Goal: Task Accomplishment & Management: Use online tool/utility

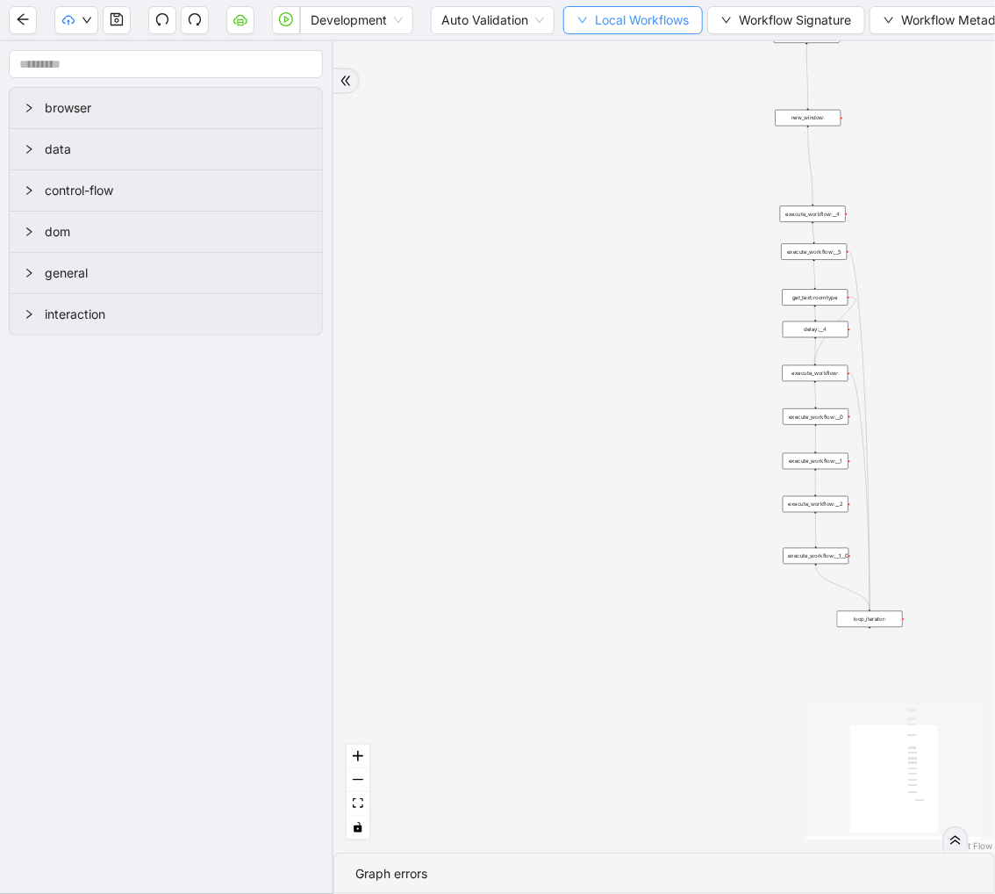
click at [588, 22] on icon "down" at bounding box center [583, 20] width 11 height 11
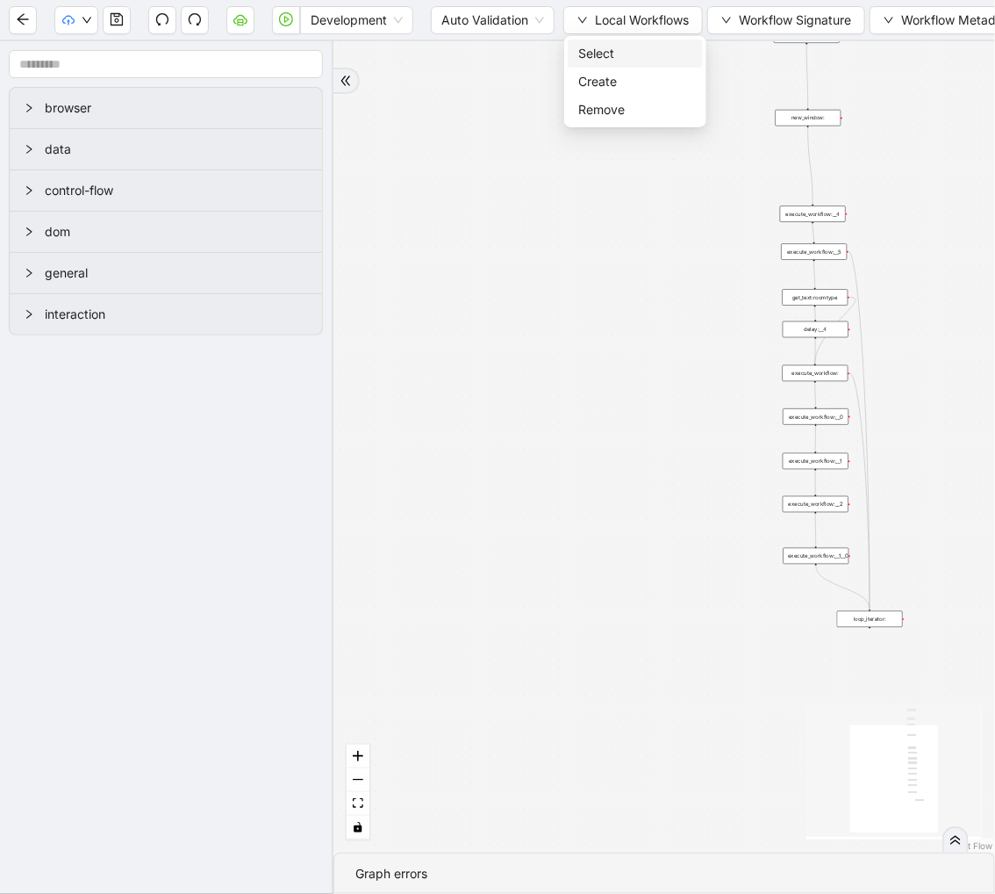
click at [588, 47] on span "Select" at bounding box center [635, 53] width 114 height 19
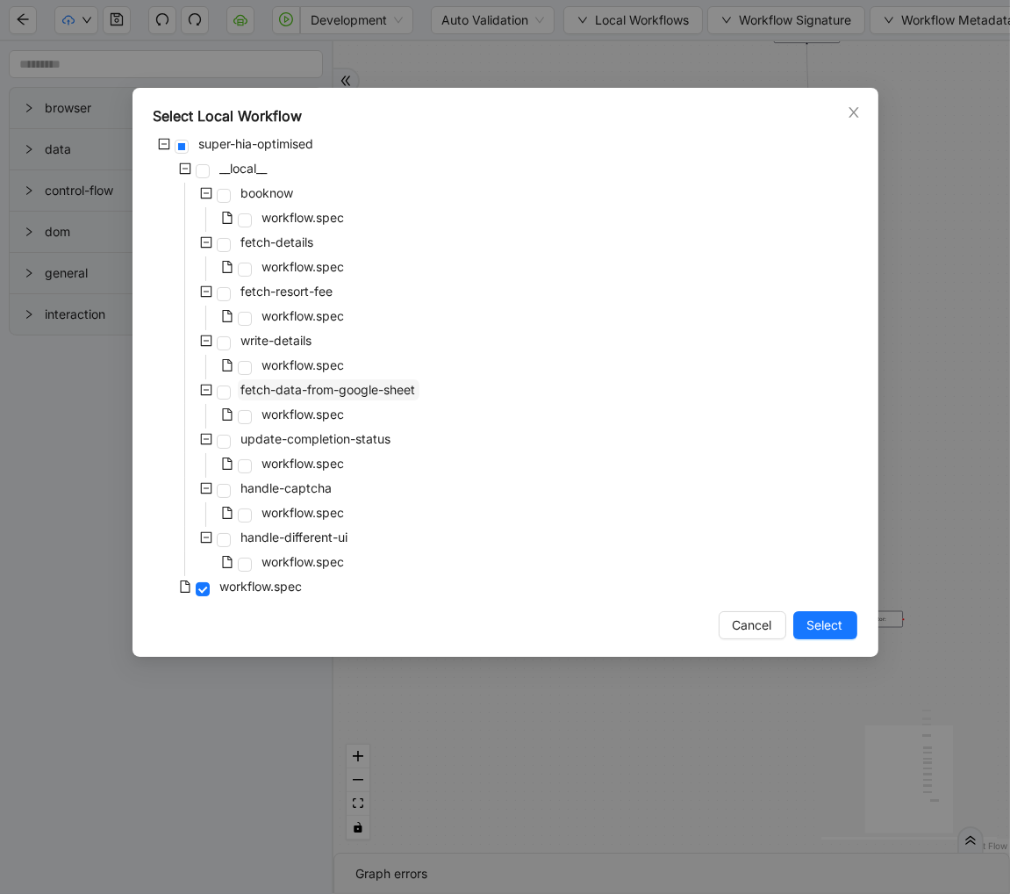
click at [300, 384] on span "fetch-data-from-google-sheet" at bounding box center [328, 389] width 175 height 15
click at [822, 611] on button "Select" at bounding box center [826, 625] width 64 height 28
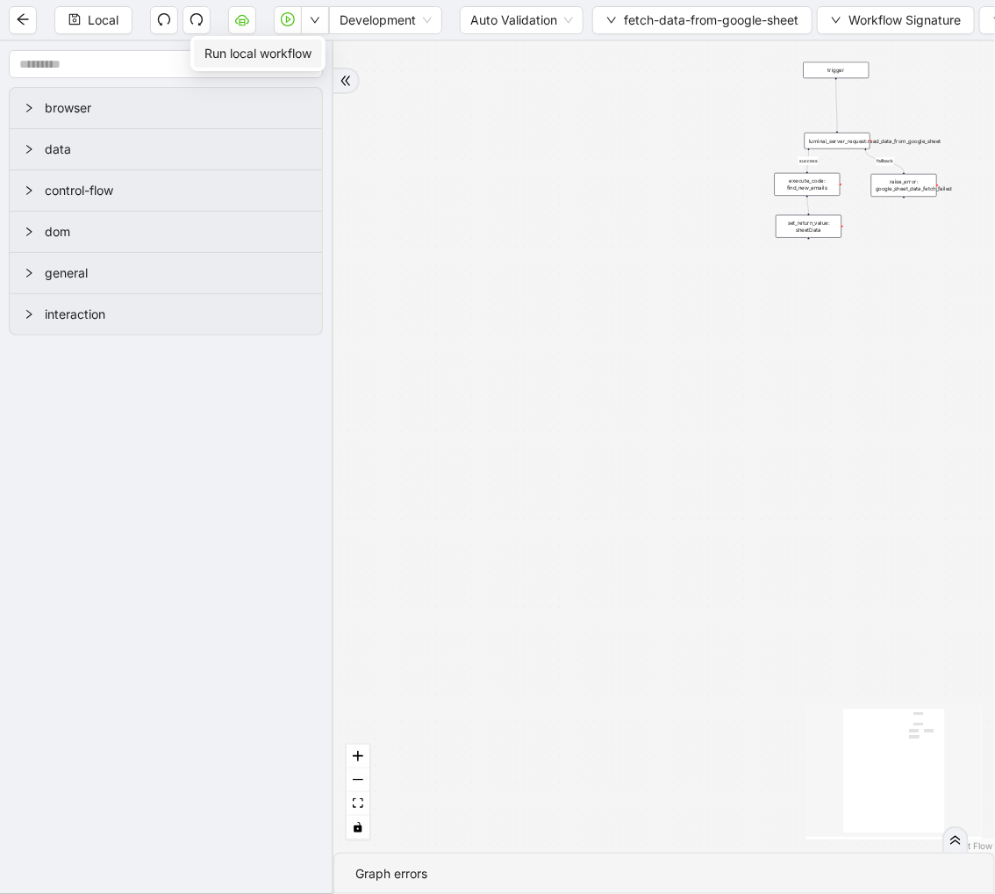
click at [300, 54] on span "Run local workflow" at bounding box center [258, 53] width 107 height 19
click at [241, 22] on icon "cloud-server" at bounding box center [242, 21] width 6 height 6
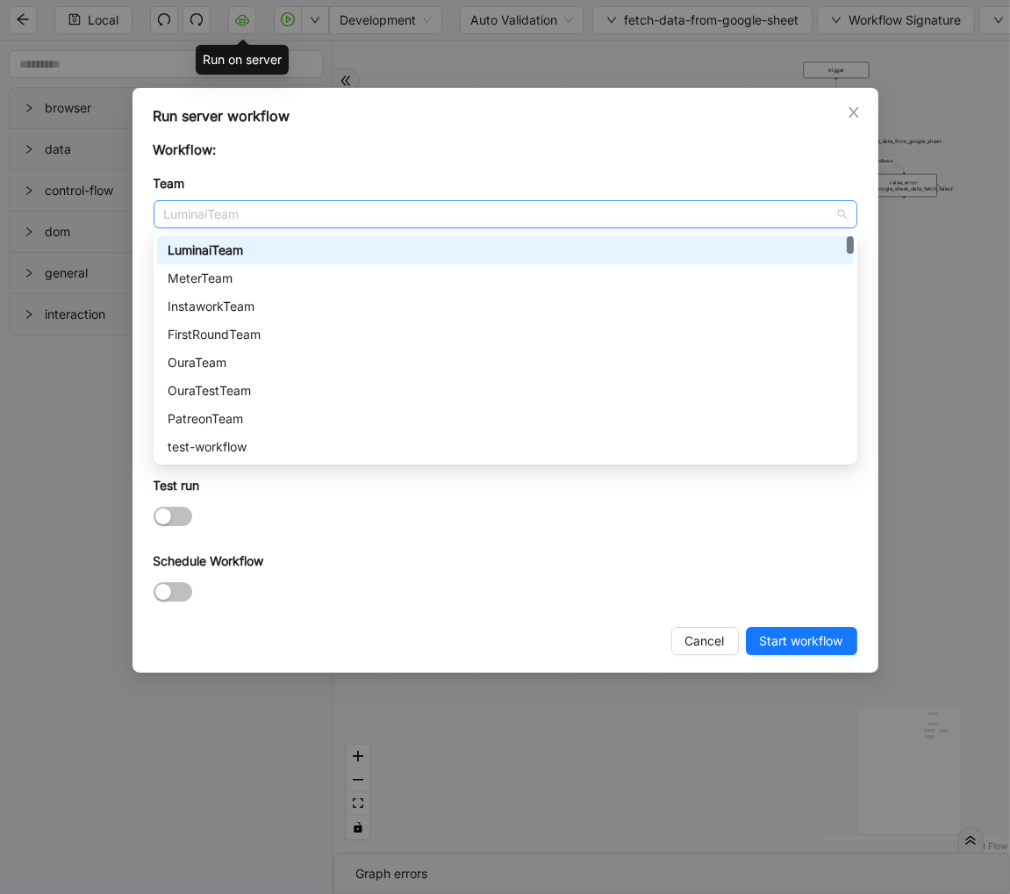
click at [356, 218] on span "LuminaiTeam" at bounding box center [505, 214] width 683 height 26
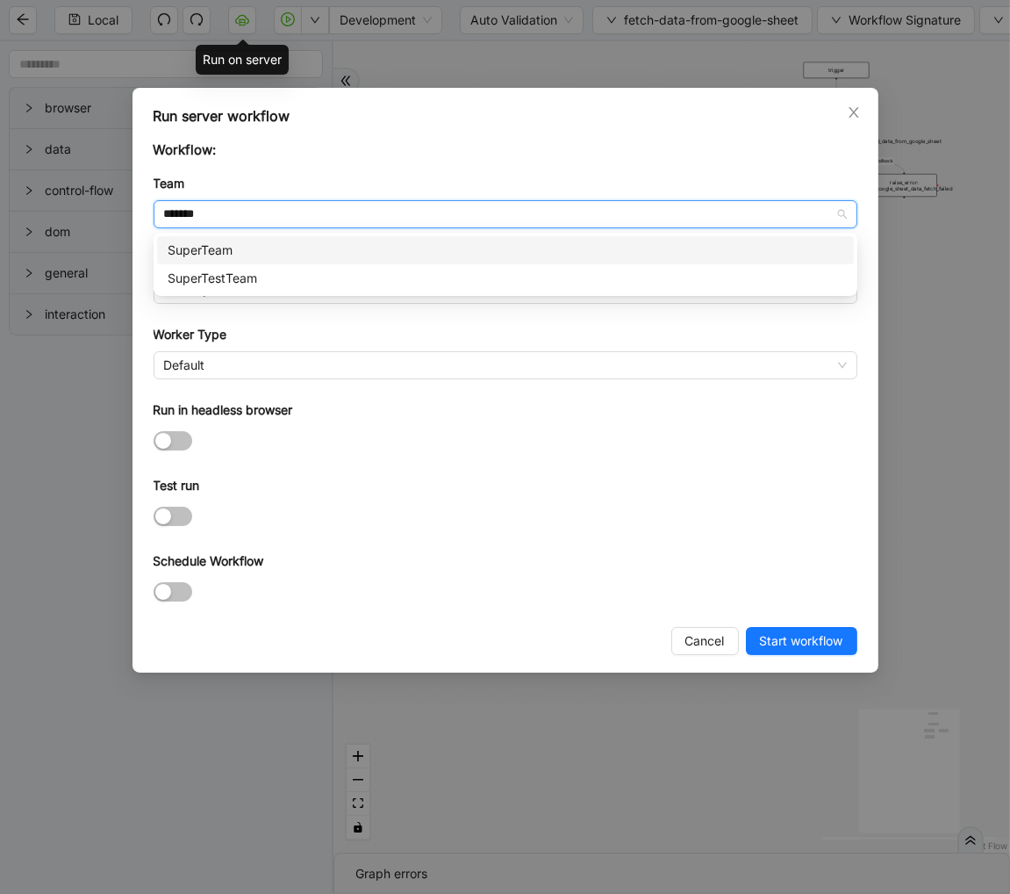
type input "********"
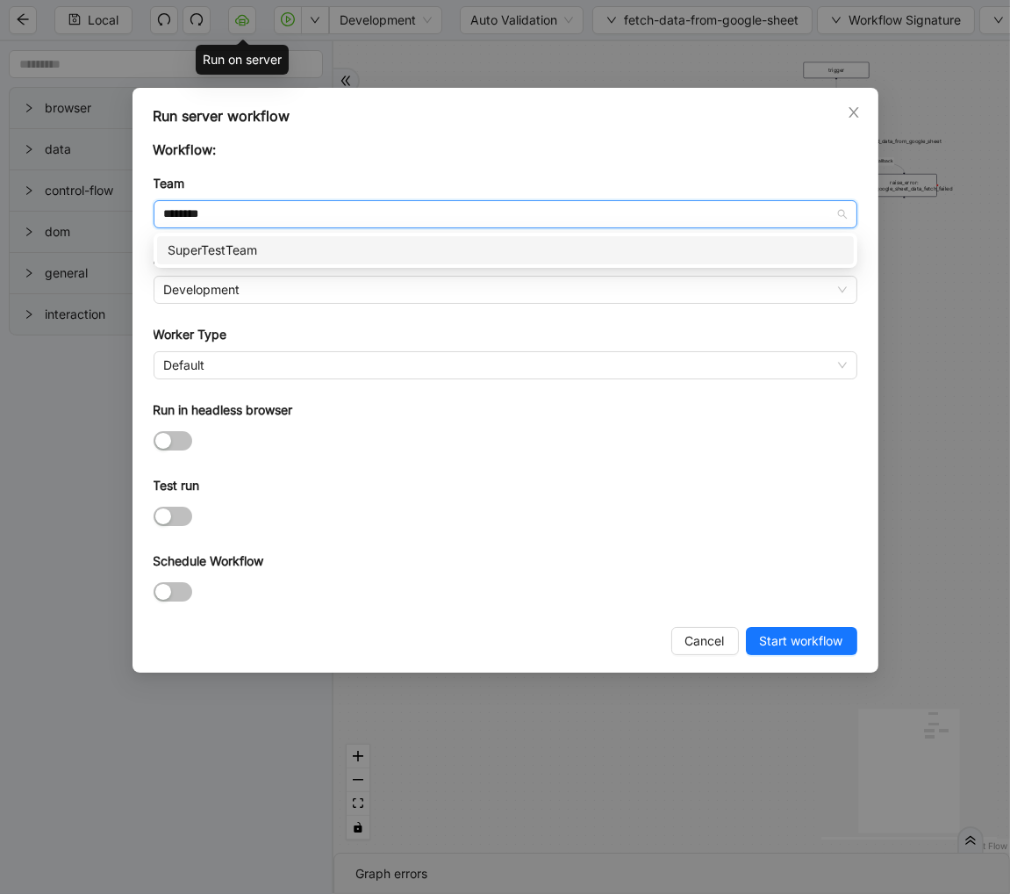
click at [284, 242] on div "SuperTestTeam" at bounding box center [506, 250] width 676 height 19
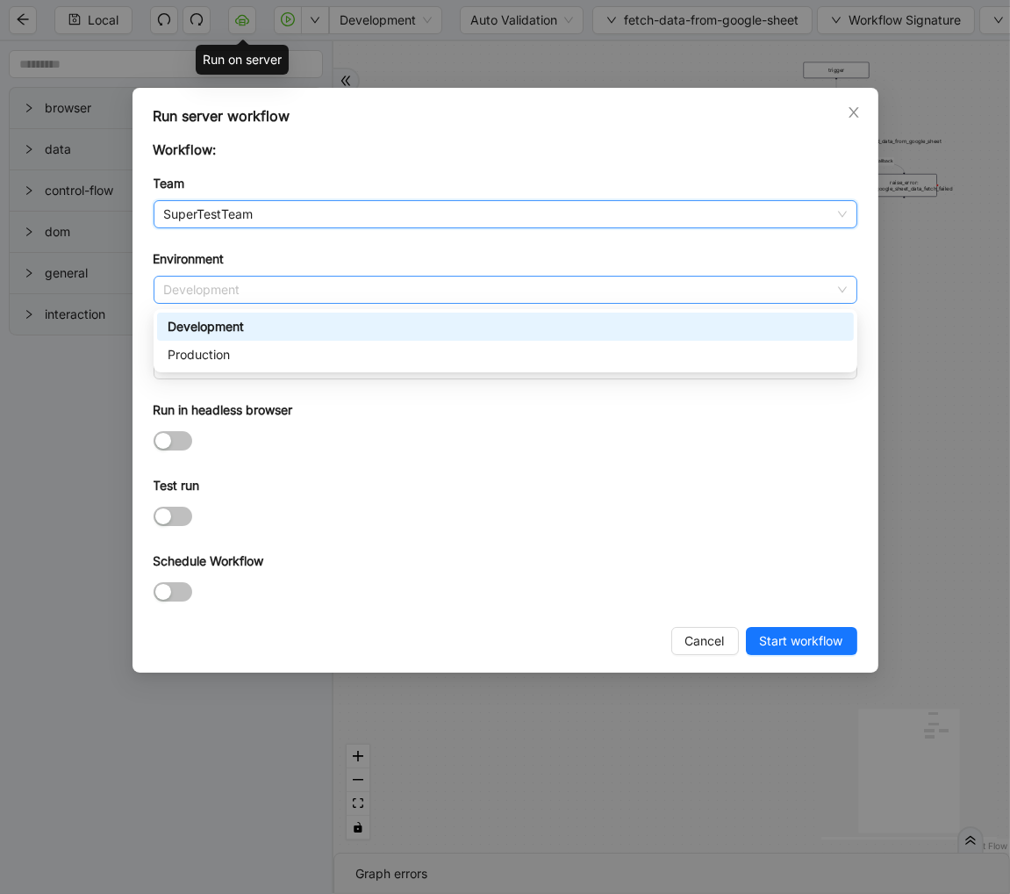
click at [258, 286] on span "Development" at bounding box center [505, 290] width 683 height 26
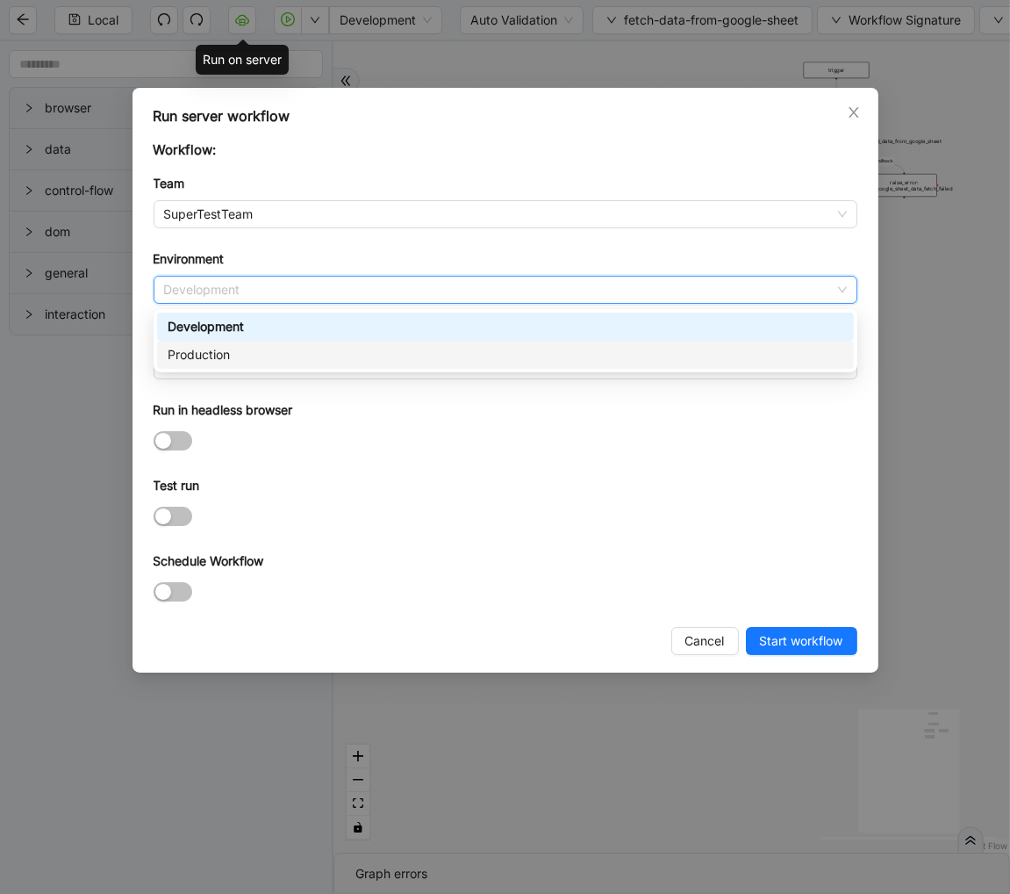
click at [242, 351] on div "Production" at bounding box center [506, 354] width 676 height 19
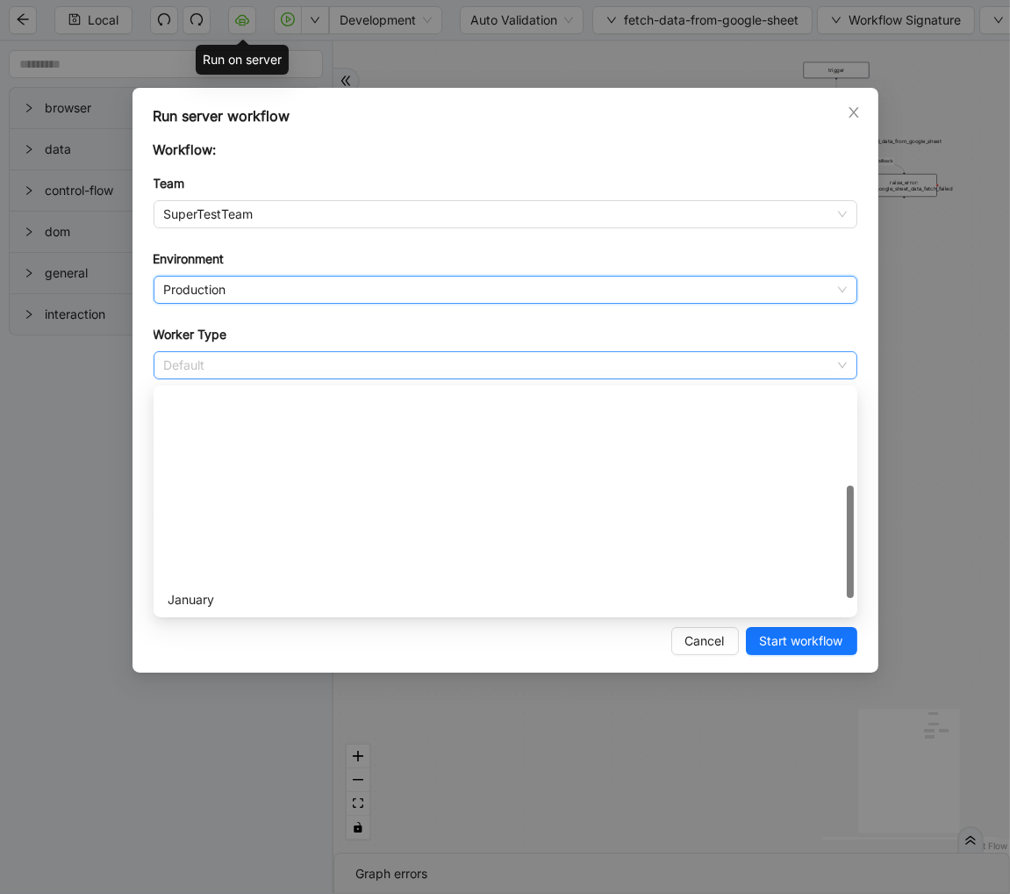
click at [214, 365] on span "Default" at bounding box center [505, 365] width 683 height 26
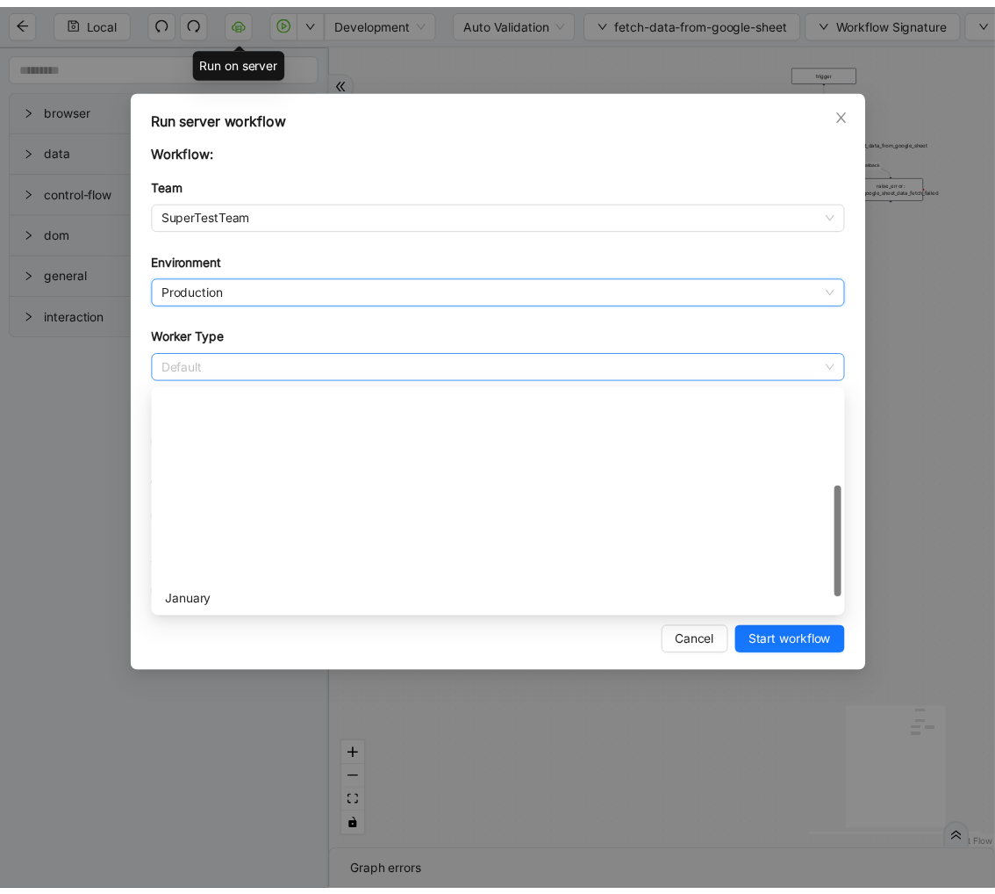
scroll to position [252, 0]
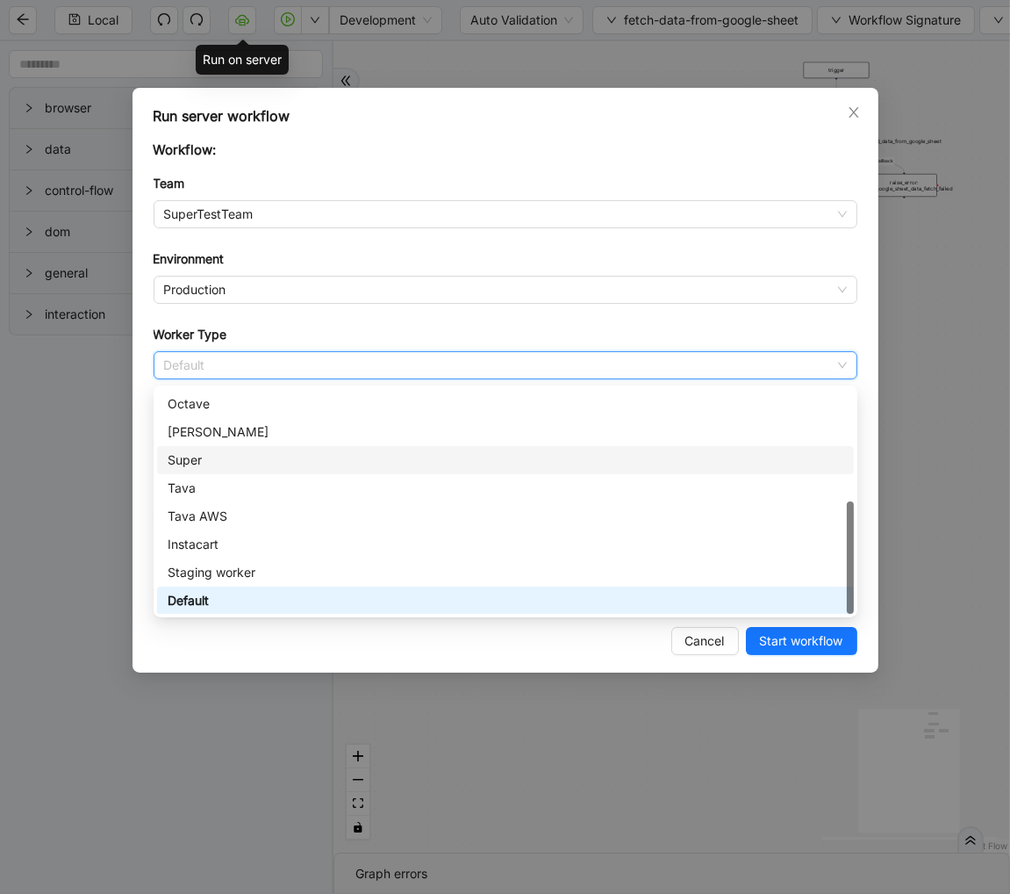
click at [211, 453] on div "Super" at bounding box center [506, 459] width 676 height 19
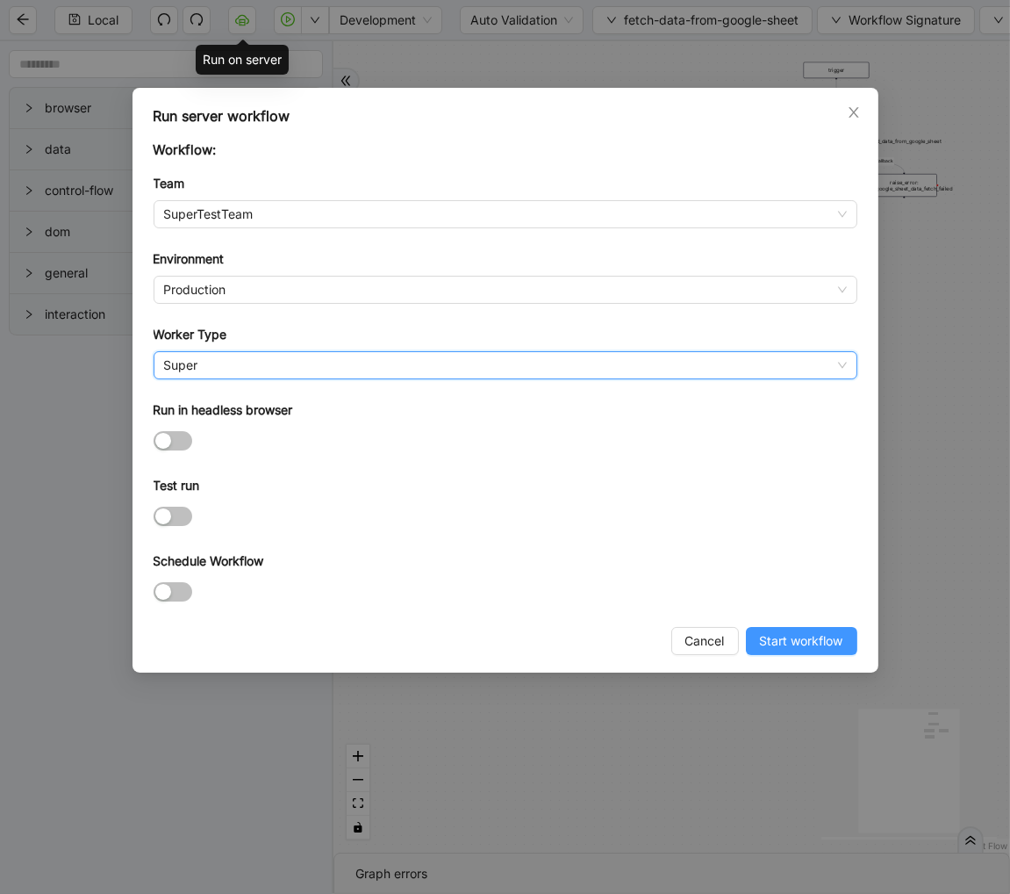
click at [786, 650] on span "Start workflow" at bounding box center [801, 640] width 83 height 19
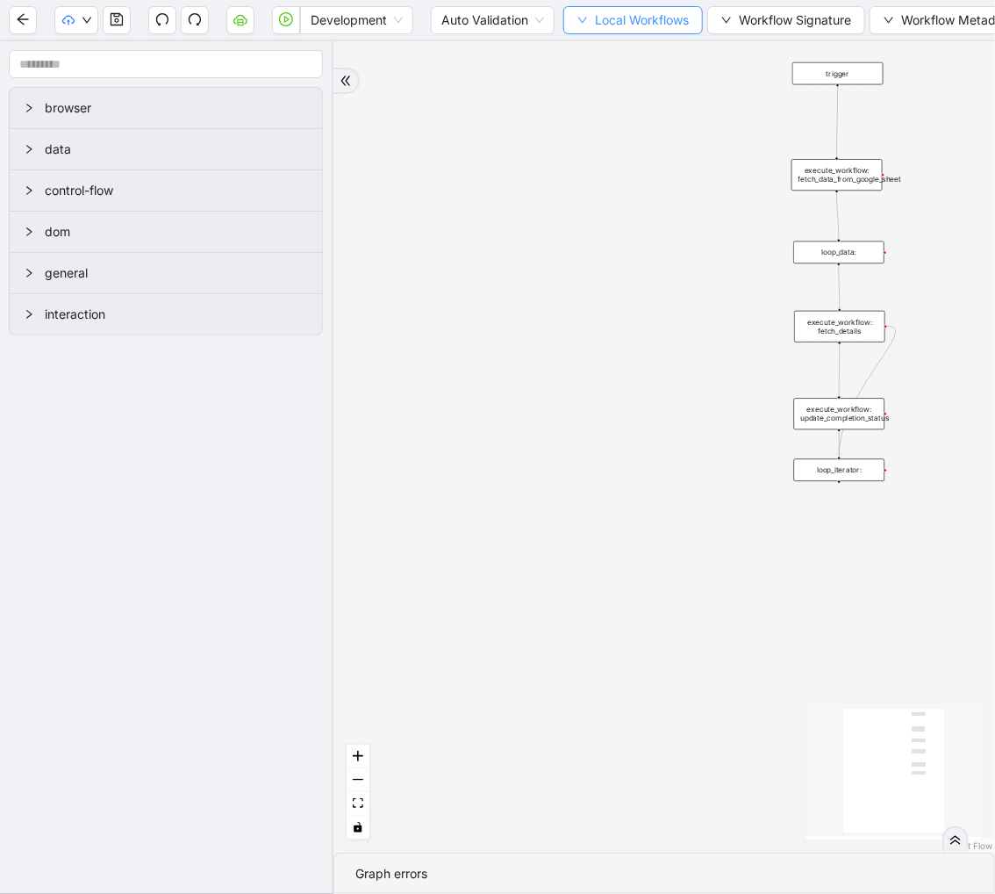
click at [617, 18] on span "Local Workflows" at bounding box center [642, 20] width 94 height 19
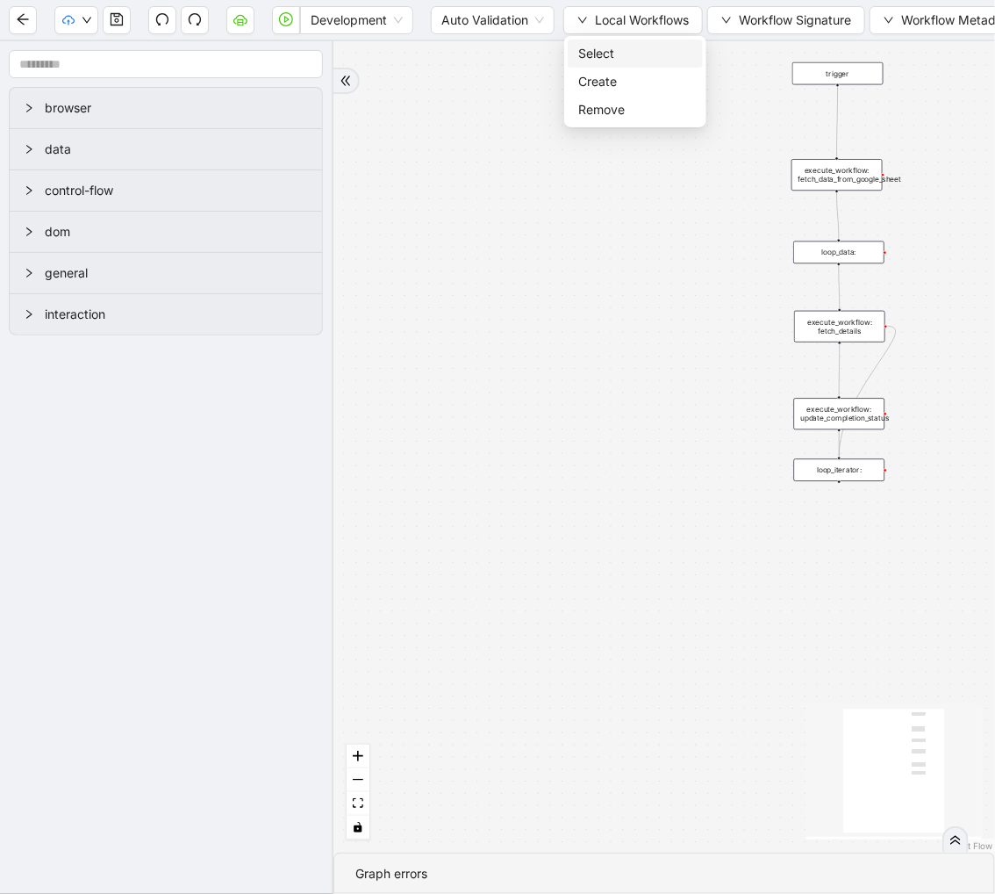
click at [615, 55] on span "Select" at bounding box center [635, 53] width 114 height 19
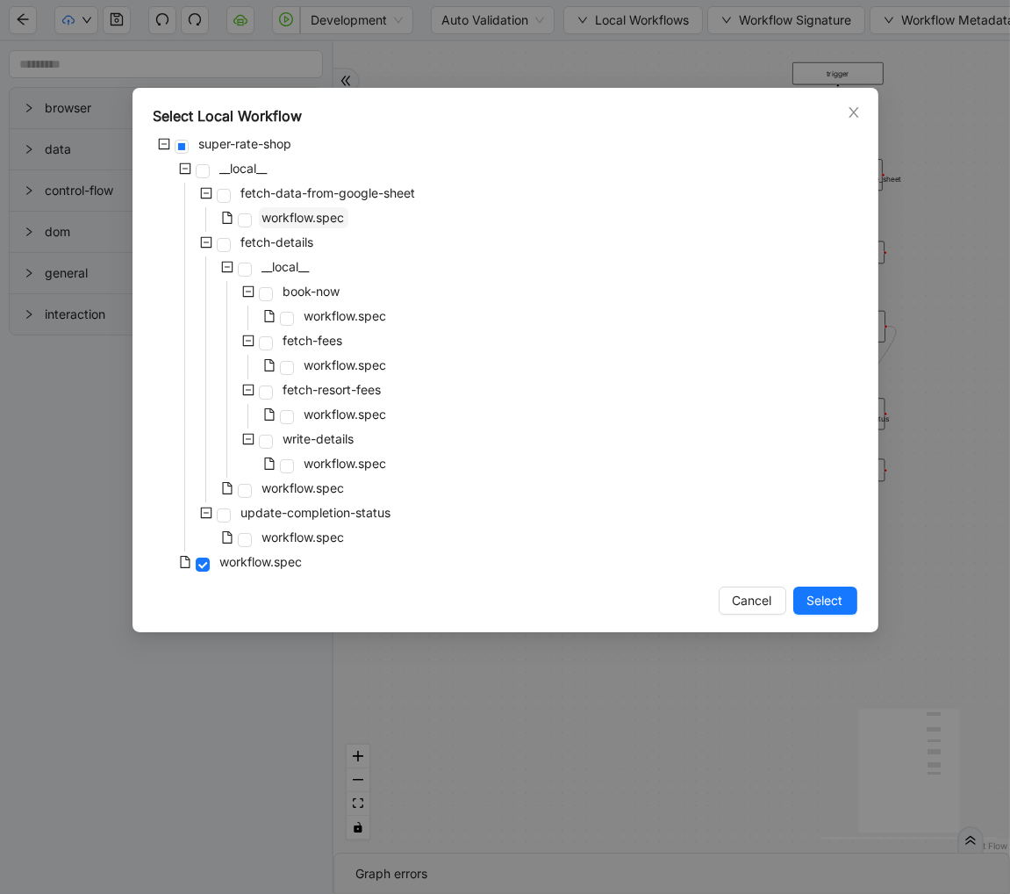
click at [292, 222] on span "workflow.spec" at bounding box center [303, 217] width 83 height 15
click at [820, 612] on button "Select" at bounding box center [826, 600] width 64 height 28
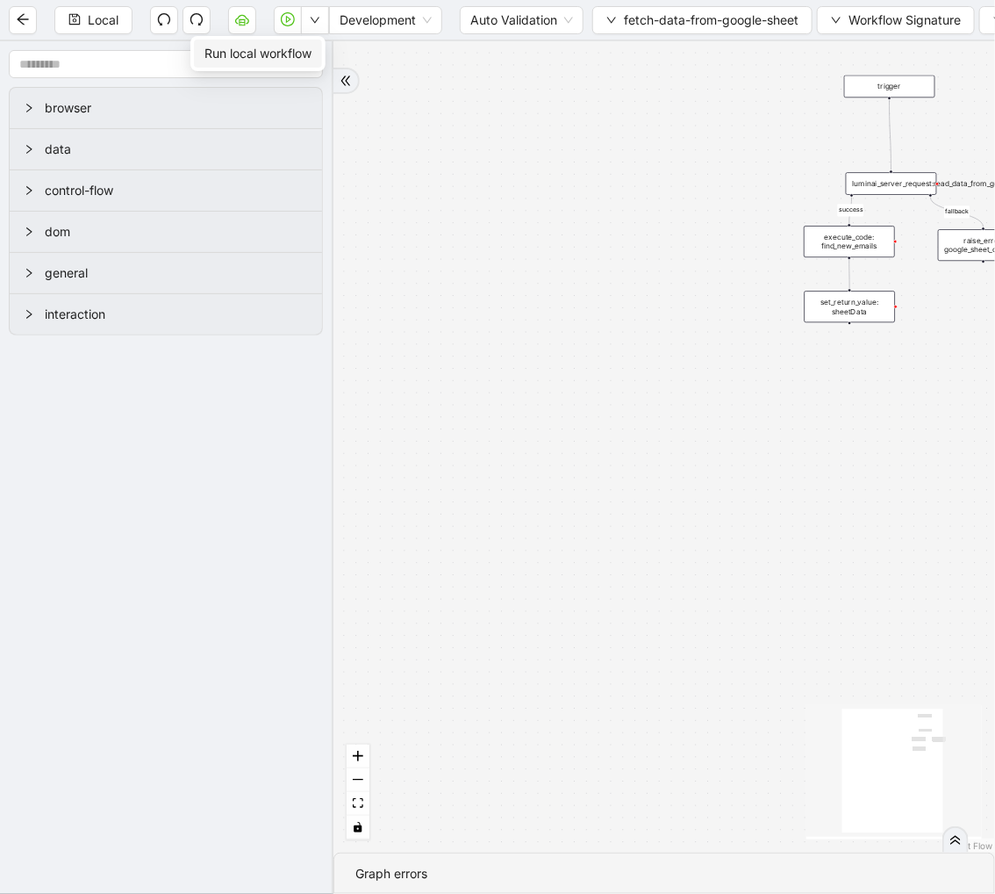
click at [301, 48] on span "Run local workflow" at bounding box center [258, 53] width 107 height 19
click at [247, 28] on button "button" at bounding box center [242, 20] width 28 height 28
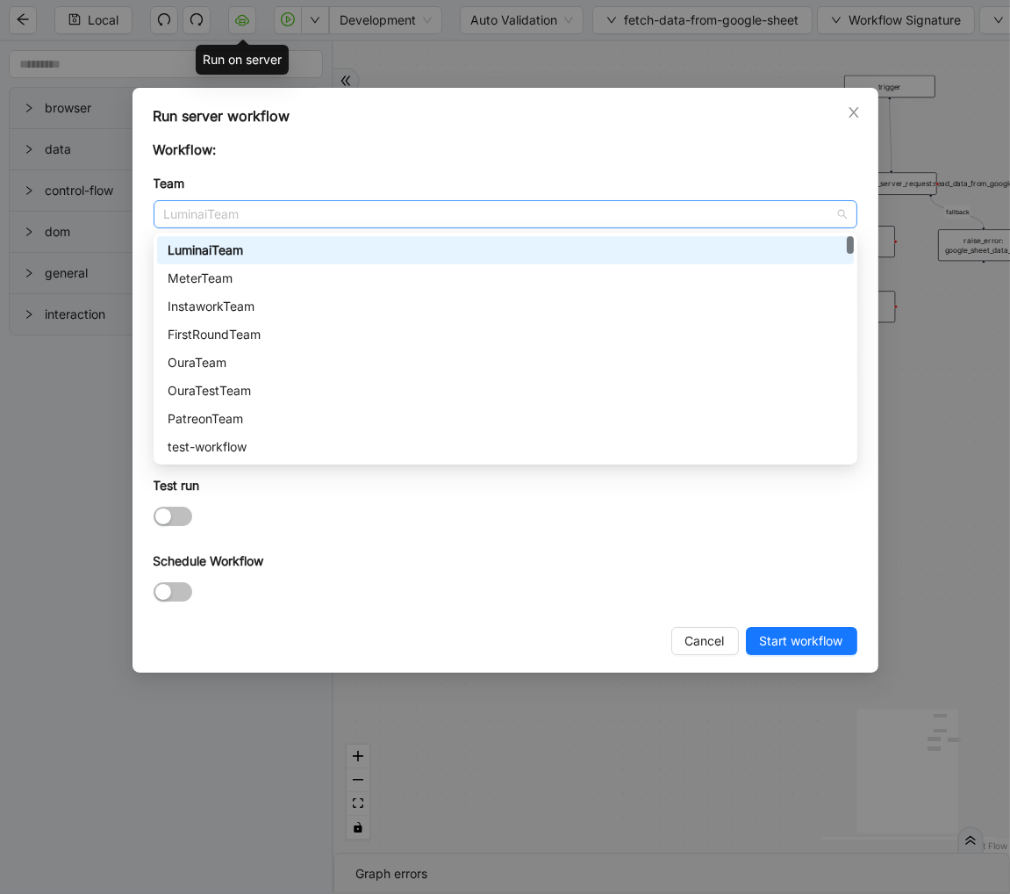
click at [229, 212] on span "LuminaiTeam" at bounding box center [505, 214] width 683 height 26
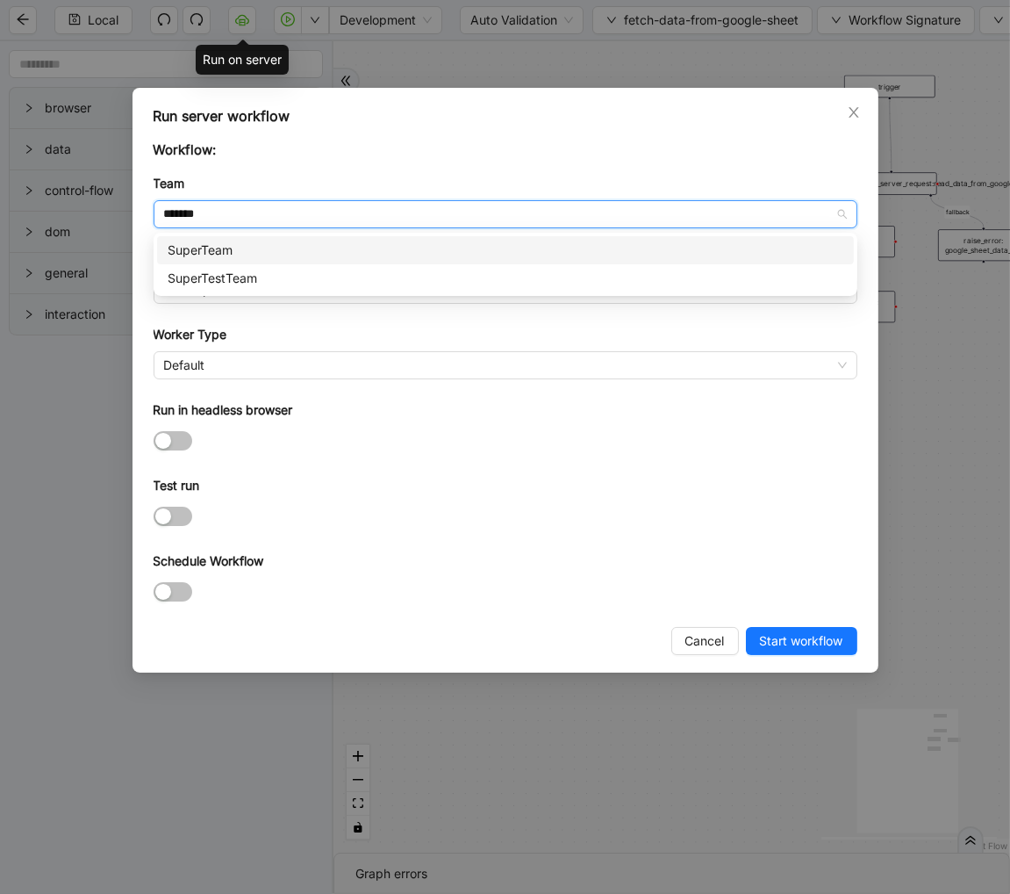
type input "********"
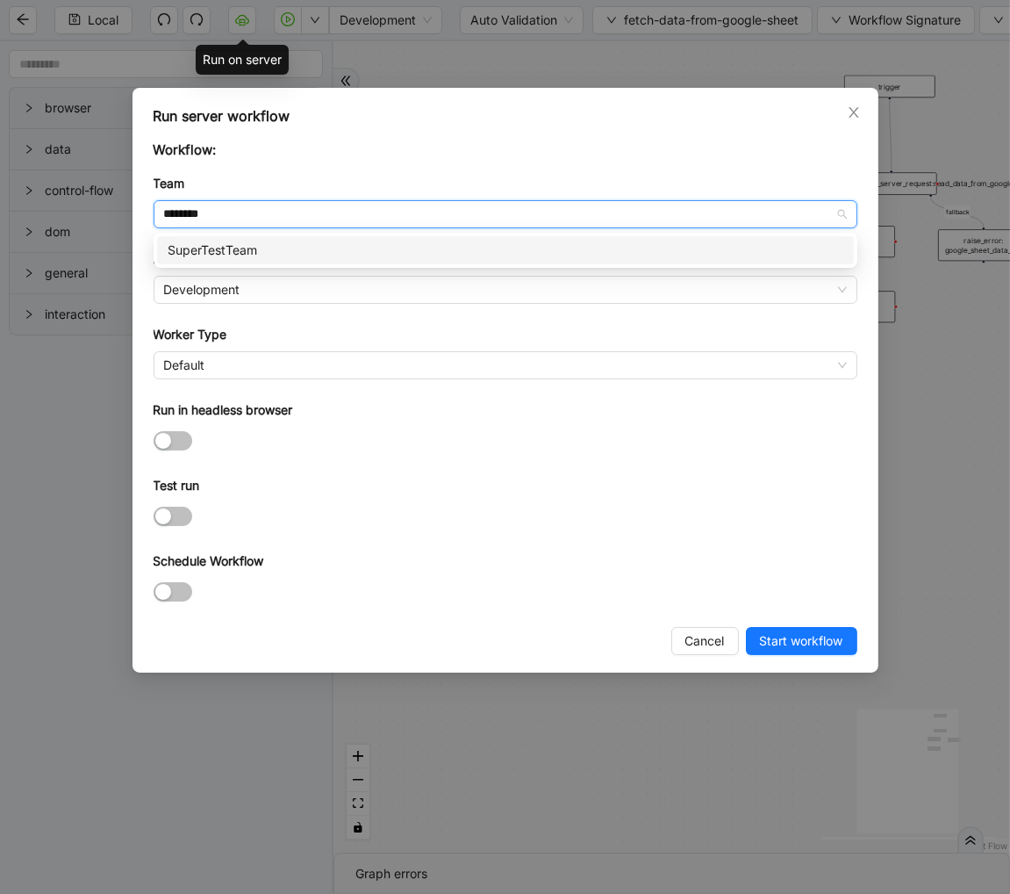
click at [220, 248] on div "SuperTestTeam" at bounding box center [506, 250] width 676 height 19
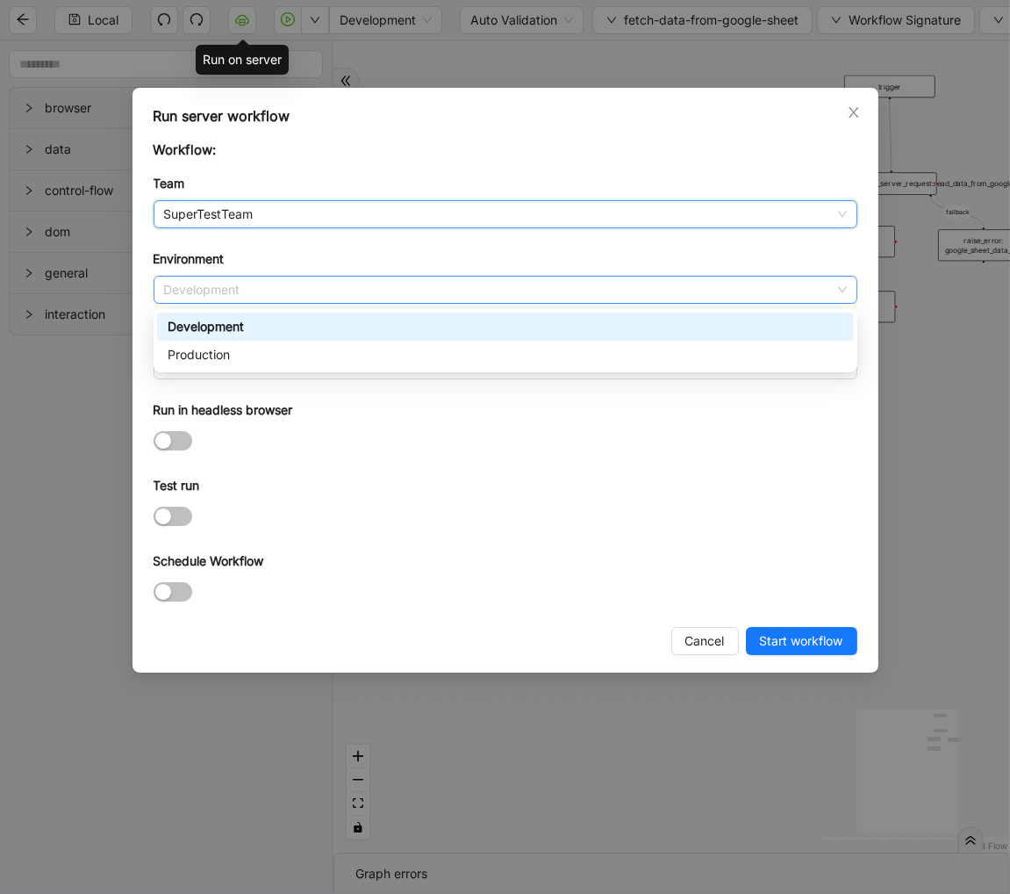
click at [196, 301] on span "Development" at bounding box center [505, 290] width 683 height 26
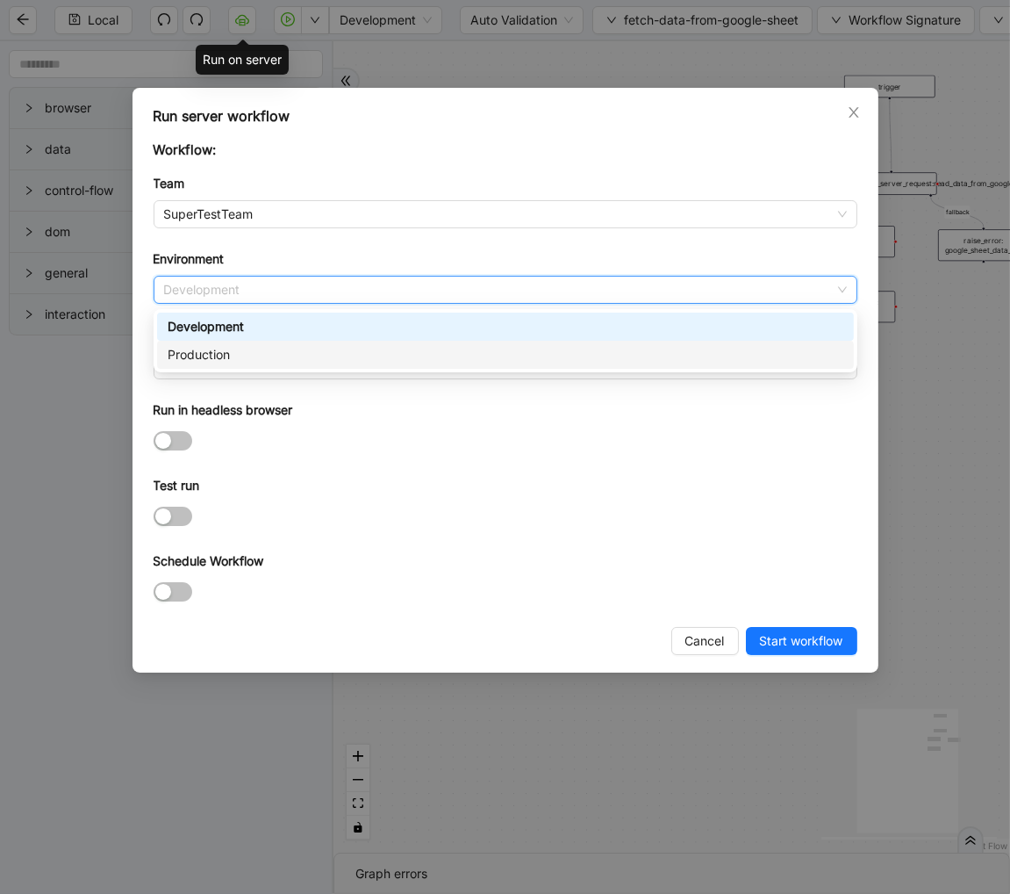
click at [190, 352] on div "Production" at bounding box center [506, 354] width 676 height 19
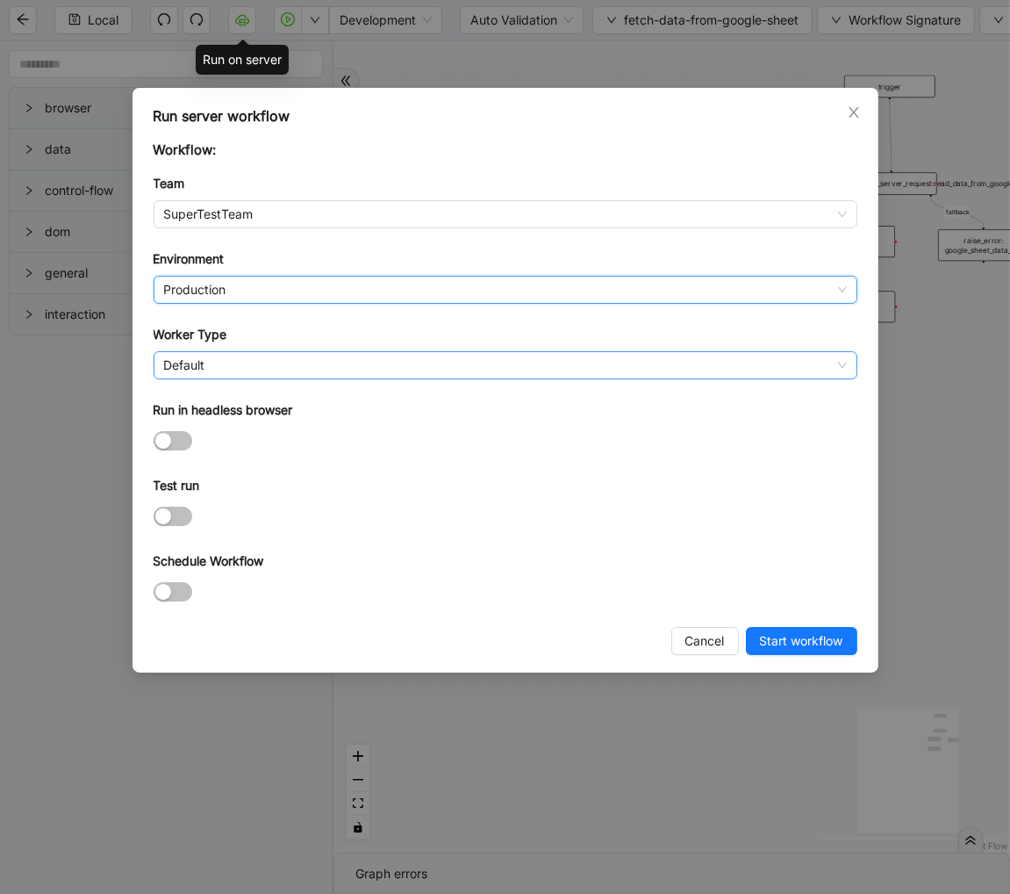
click at [228, 354] on span "Default" at bounding box center [505, 365] width 683 height 26
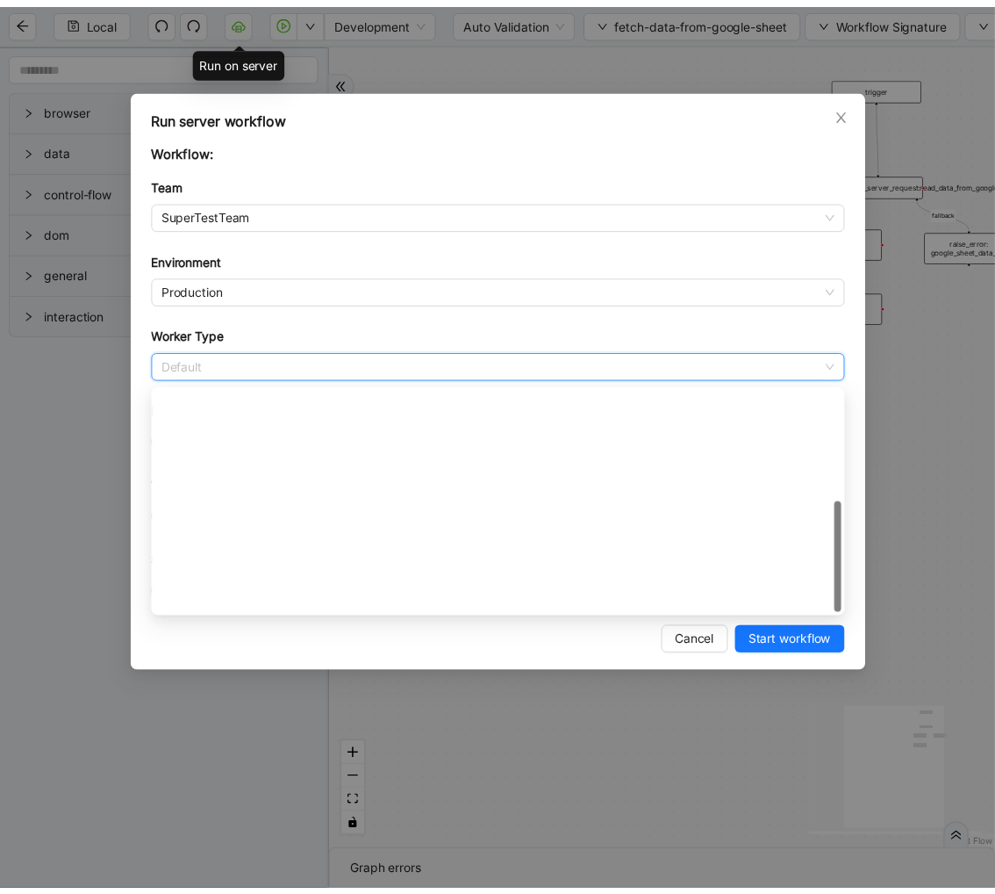
scroll to position [252, 0]
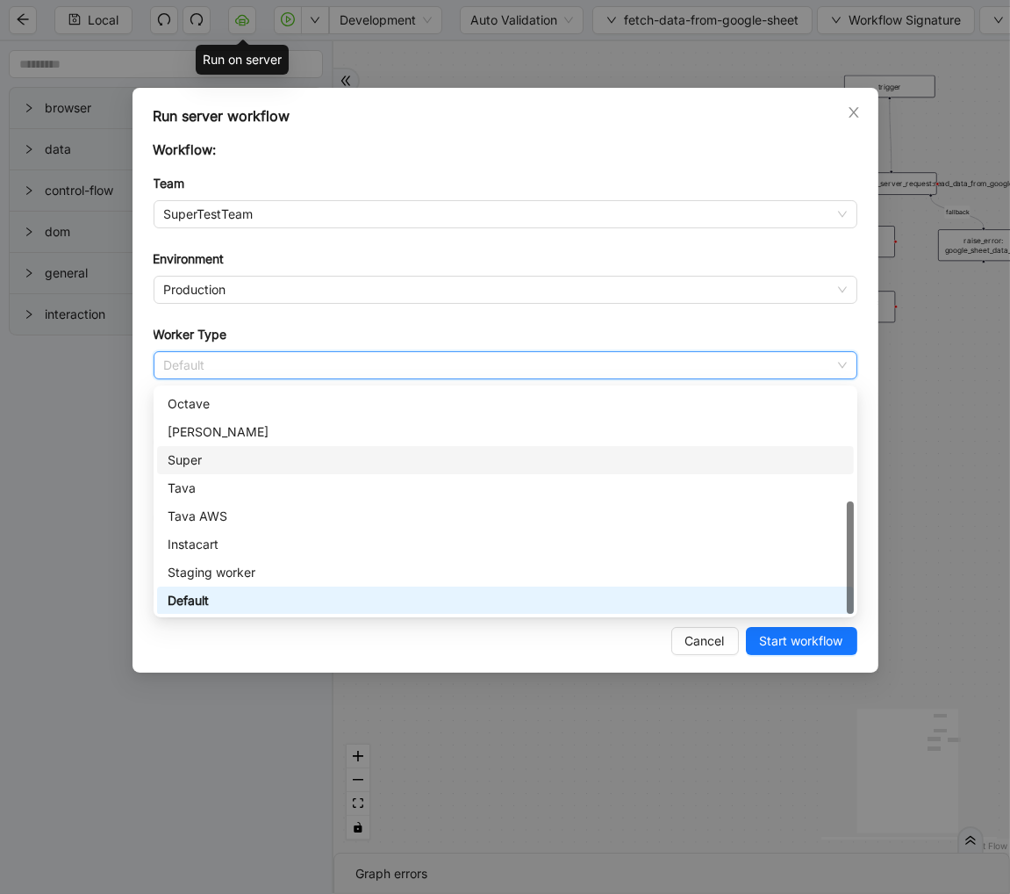
click at [213, 450] on div "Super" at bounding box center [506, 459] width 676 height 19
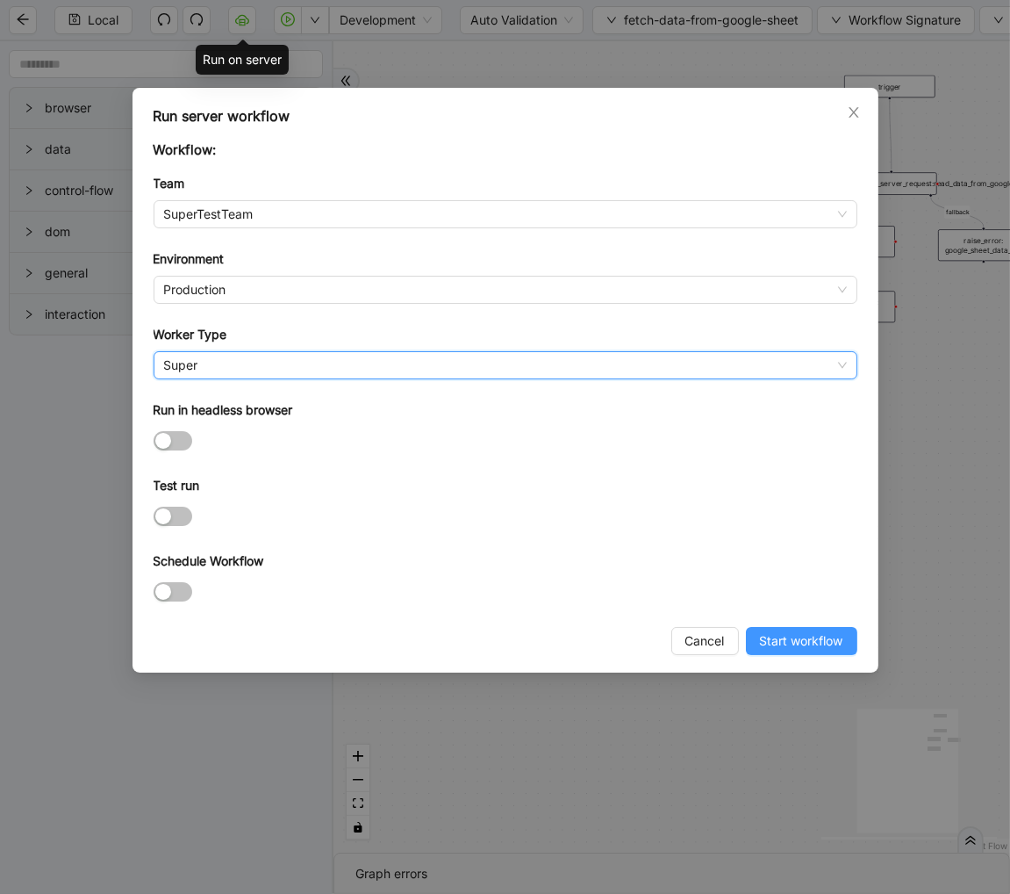
click at [797, 646] on span "Start workflow" at bounding box center [801, 640] width 83 height 19
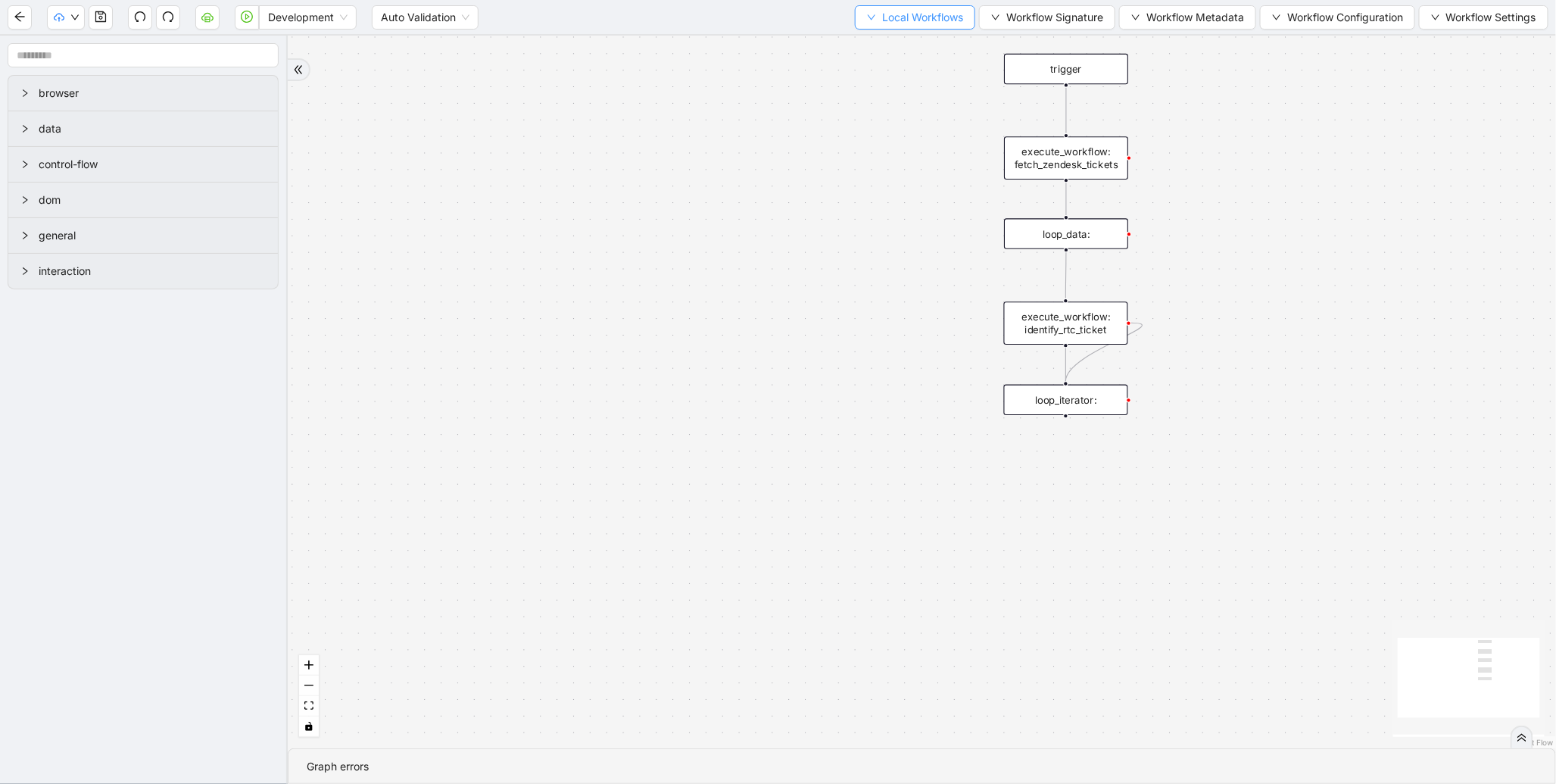
click at [884, 18] on span "Local Workflows" at bounding box center [923, 17] width 81 height 16
click at [855, 9] on button "Local Workflows" at bounding box center [915, 17] width 121 height 24
click at [882, 28] on button "Local Workflows" at bounding box center [915, 17] width 121 height 24
click at [871, 47] on span "Select" at bounding box center [907, 46] width 98 height 16
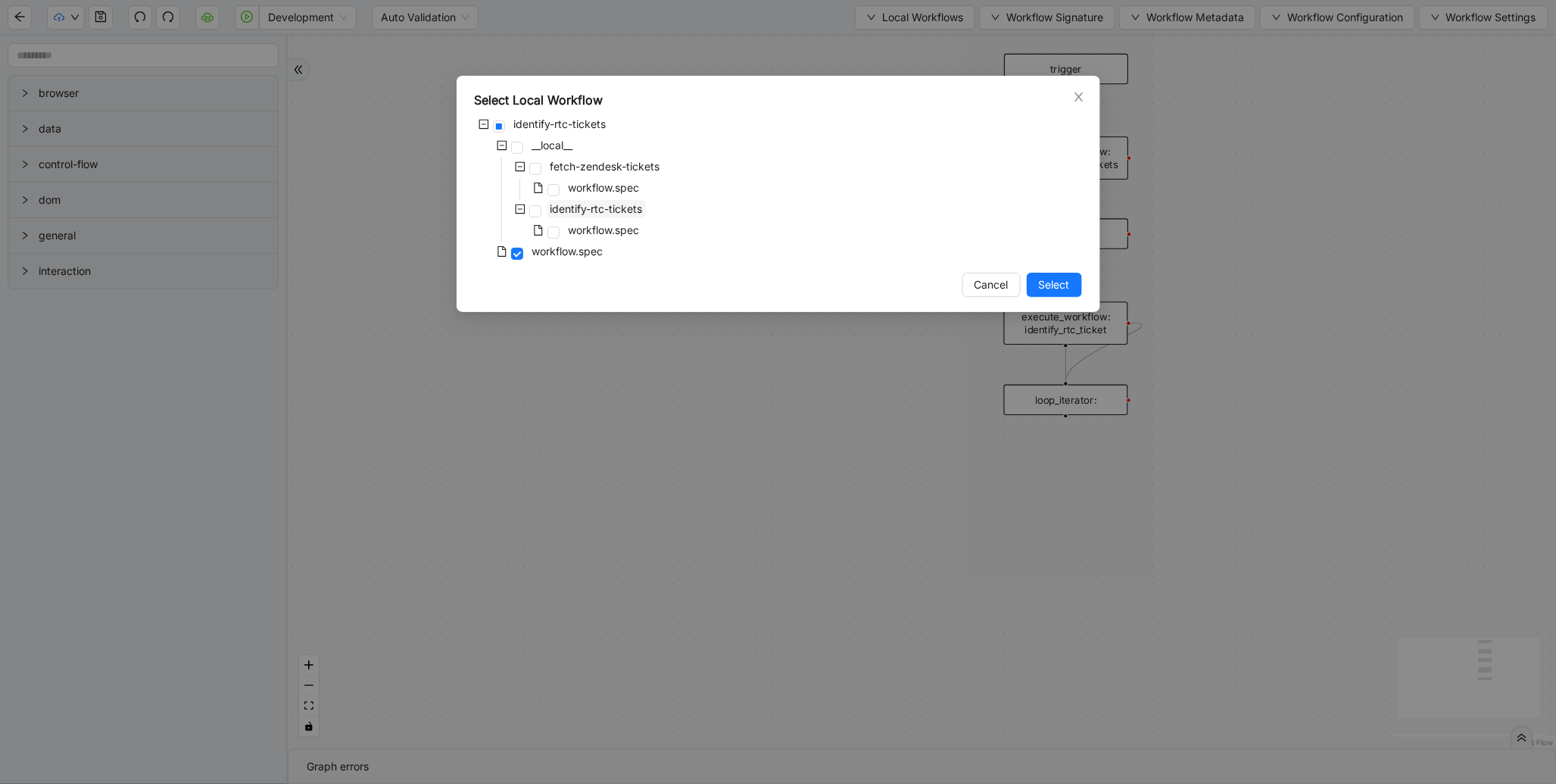
click at [618, 200] on span "identify-rtc-tickets" at bounding box center [597, 209] width 98 height 18
click at [1047, 283] on span "Select" at bounding box center [1054, 284] width 31 height 16
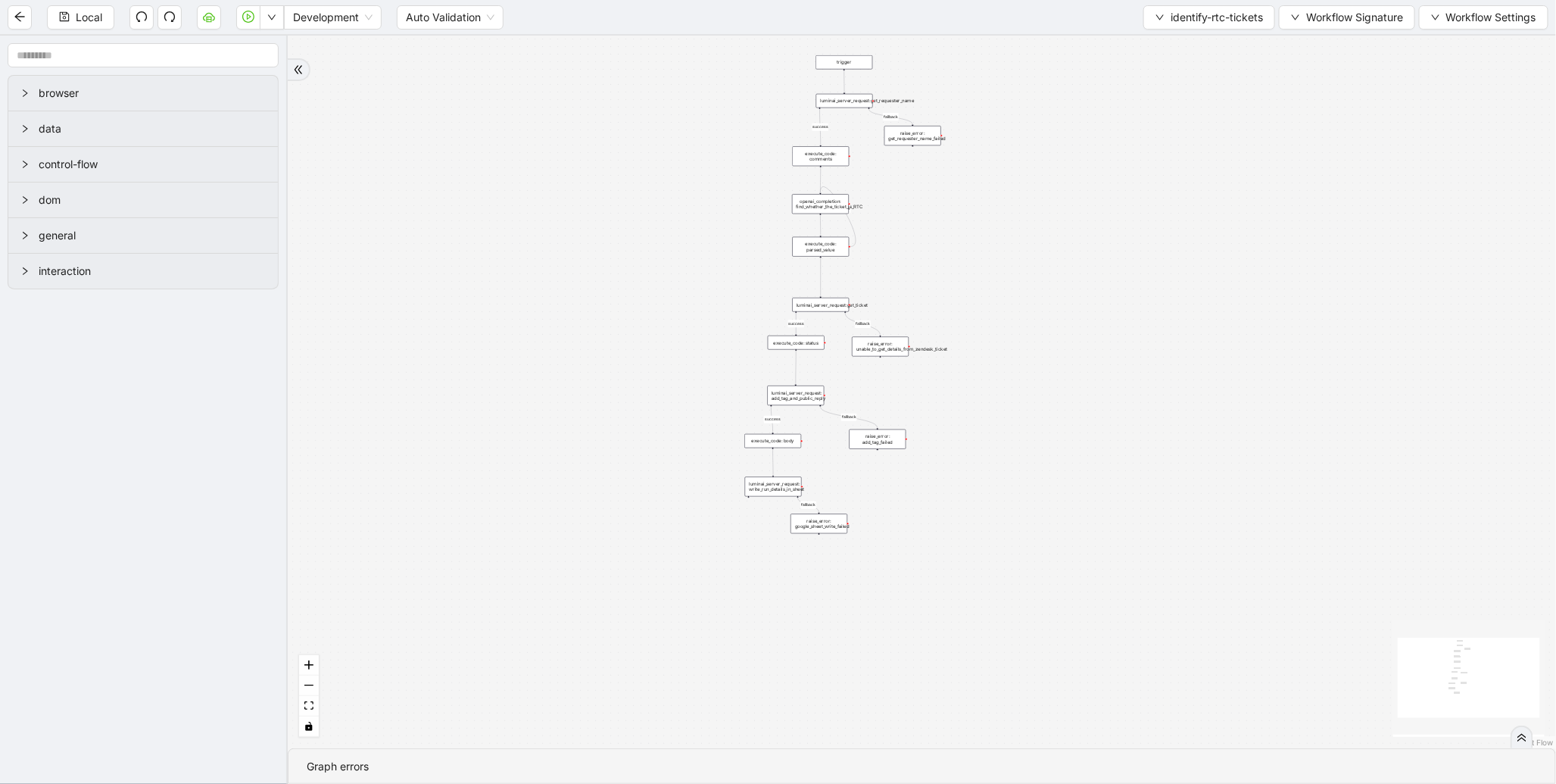
drag, startPoint x: 822, startPoint y: 263, endPoint x: 559, endPoint y: 154, distance: 284.7
click at [511, 130] on div "fallback success fallback success fallback fallback success onError trigger exe…" at bounding box center [922, 392] width 1268 height 712
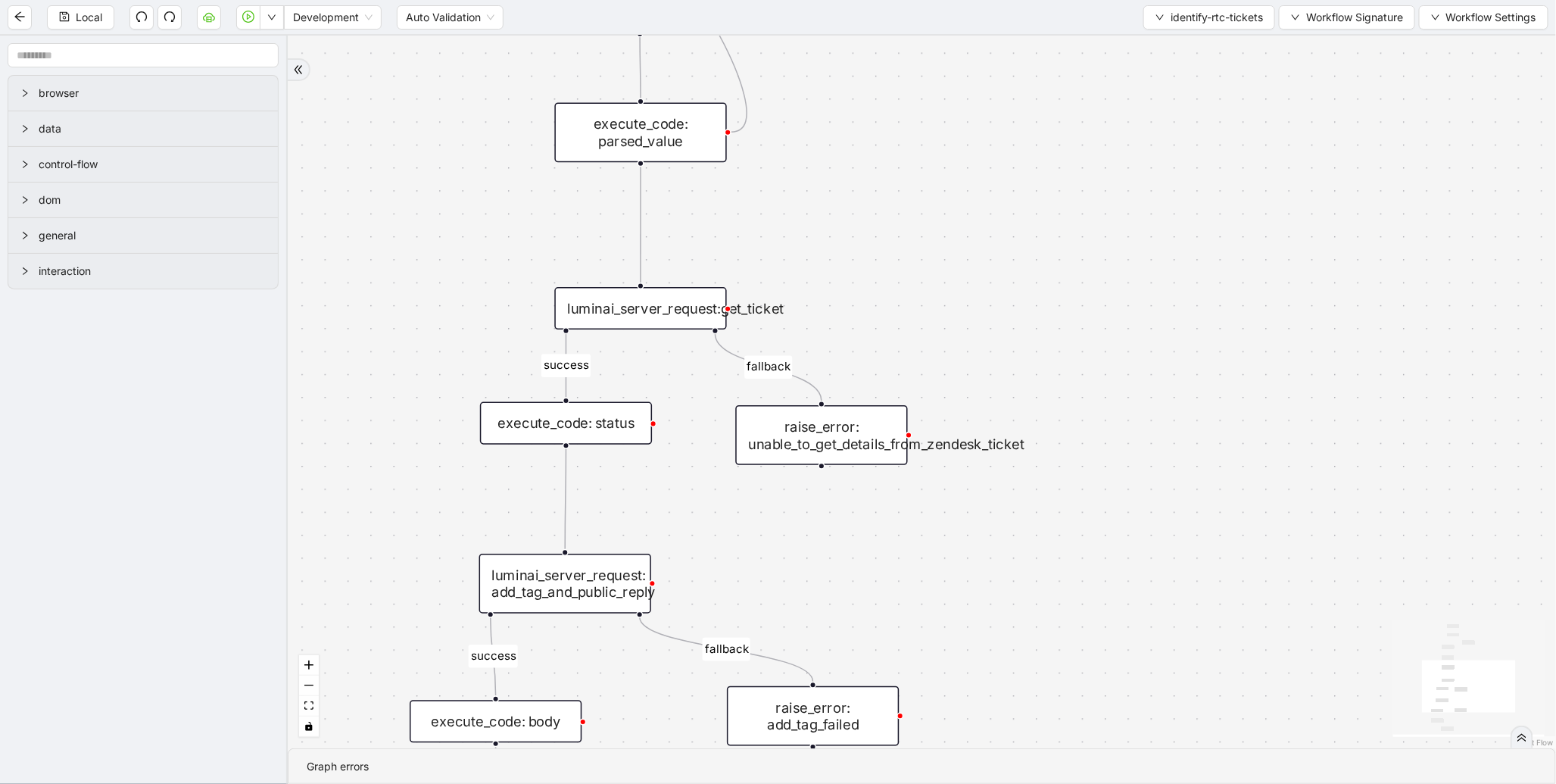
drag, startPoint x: 894, startPoint y: 148, endPoint x: 900, endPoint y: 260, distance: 112.2
click at [900, 260] on div "fallback success fallback success fallback fallback success onError trigger exe…" at bounding box center [922, 392] width 1268 height 712
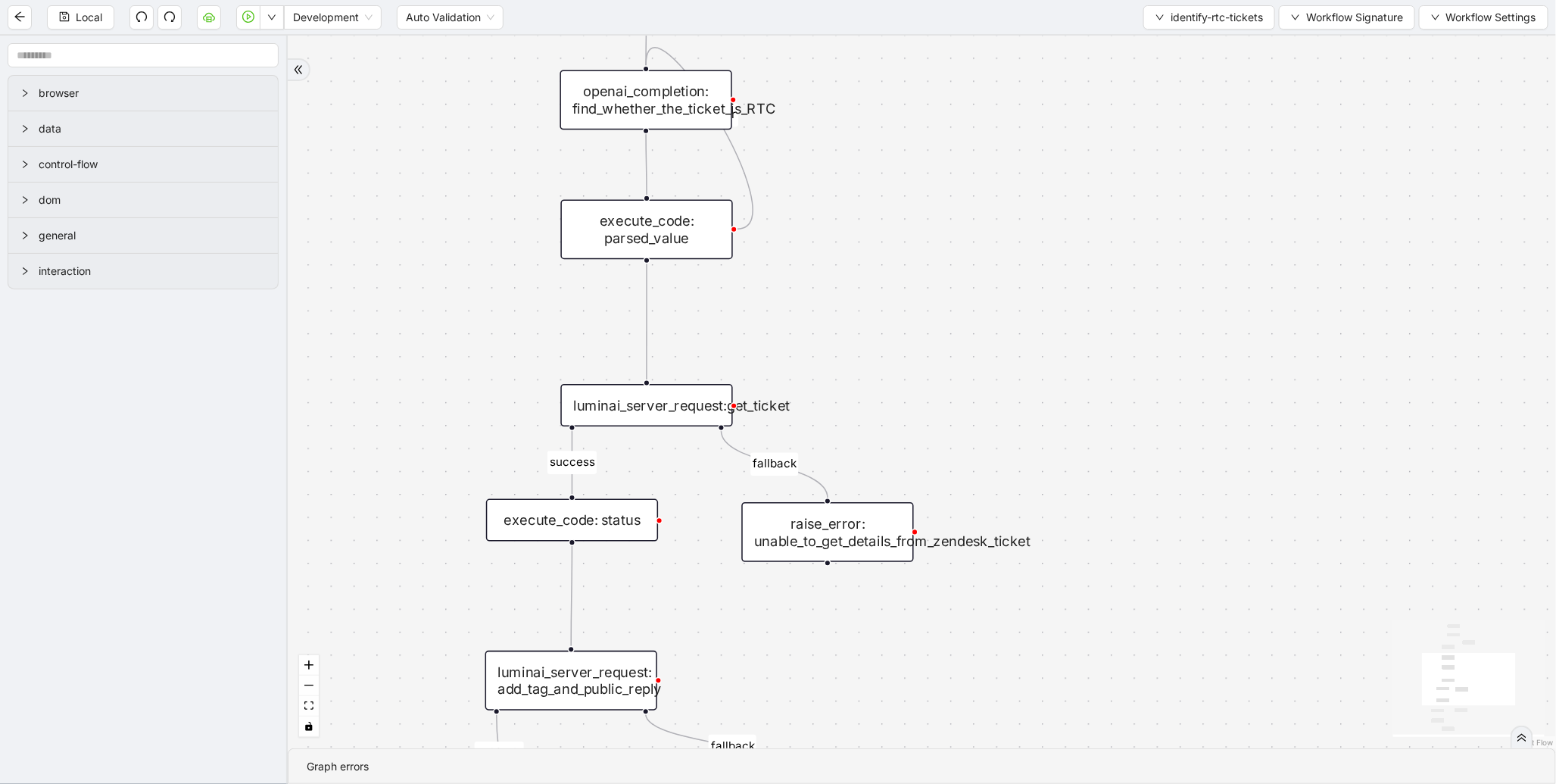
click at [642, 118] on div "openai_completion: find_whether_the_ticket_is_RTC" at bounding box center [646, 99] width 172 height 60
click at [668, 223] on div "execute_code: parsed_value" at bounding box center [646, 229] width 172 height 60
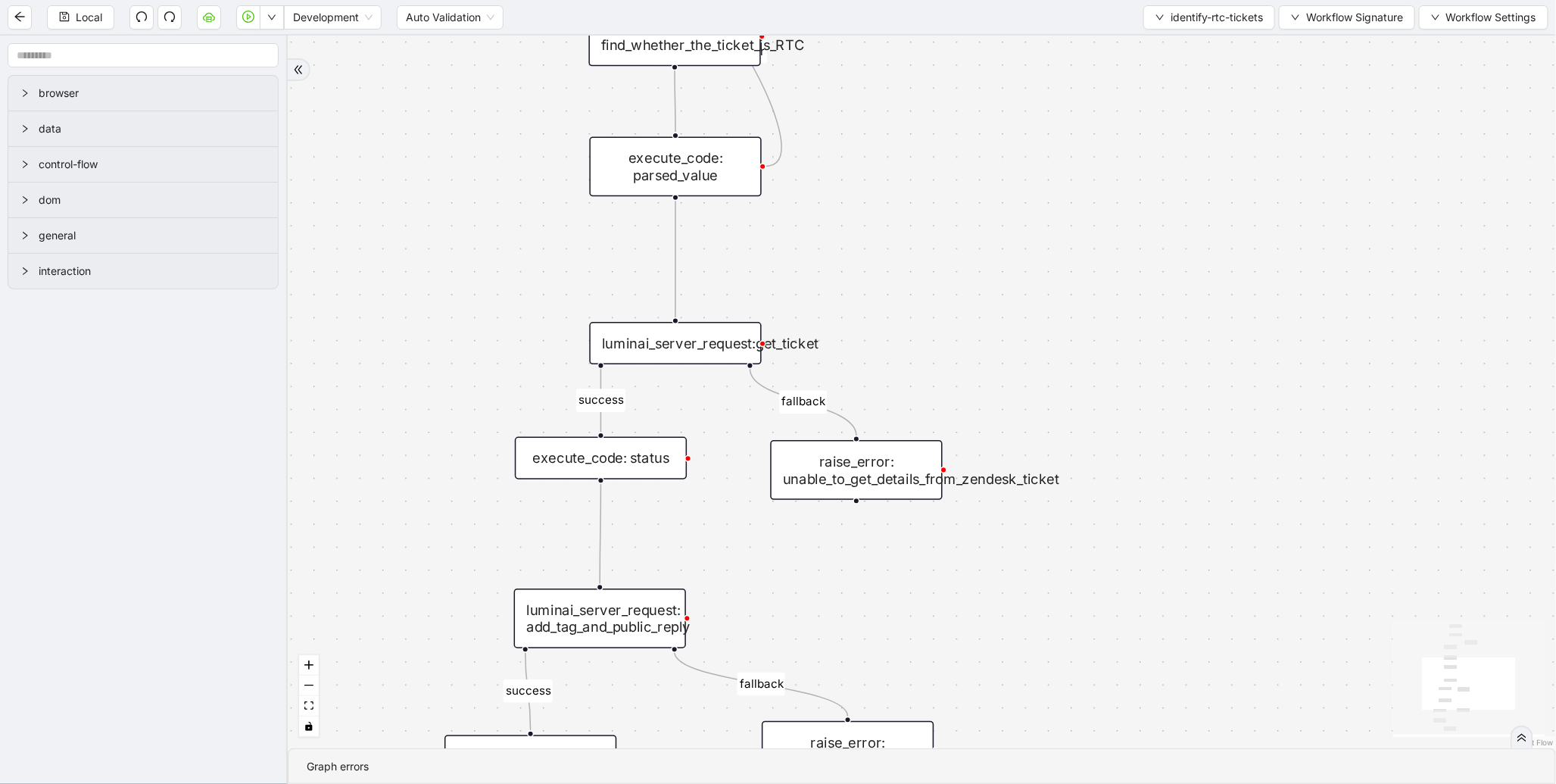
drag, startPoint x: 392, startPoint y: 331, endPoint x: 461, endPoint y: 168, distance: 177.0
click at [461, 168] on div "fallback success fallback success fallback fallback success onError trigger exe…" at bounding box center [922, 392] width 1268 height 712
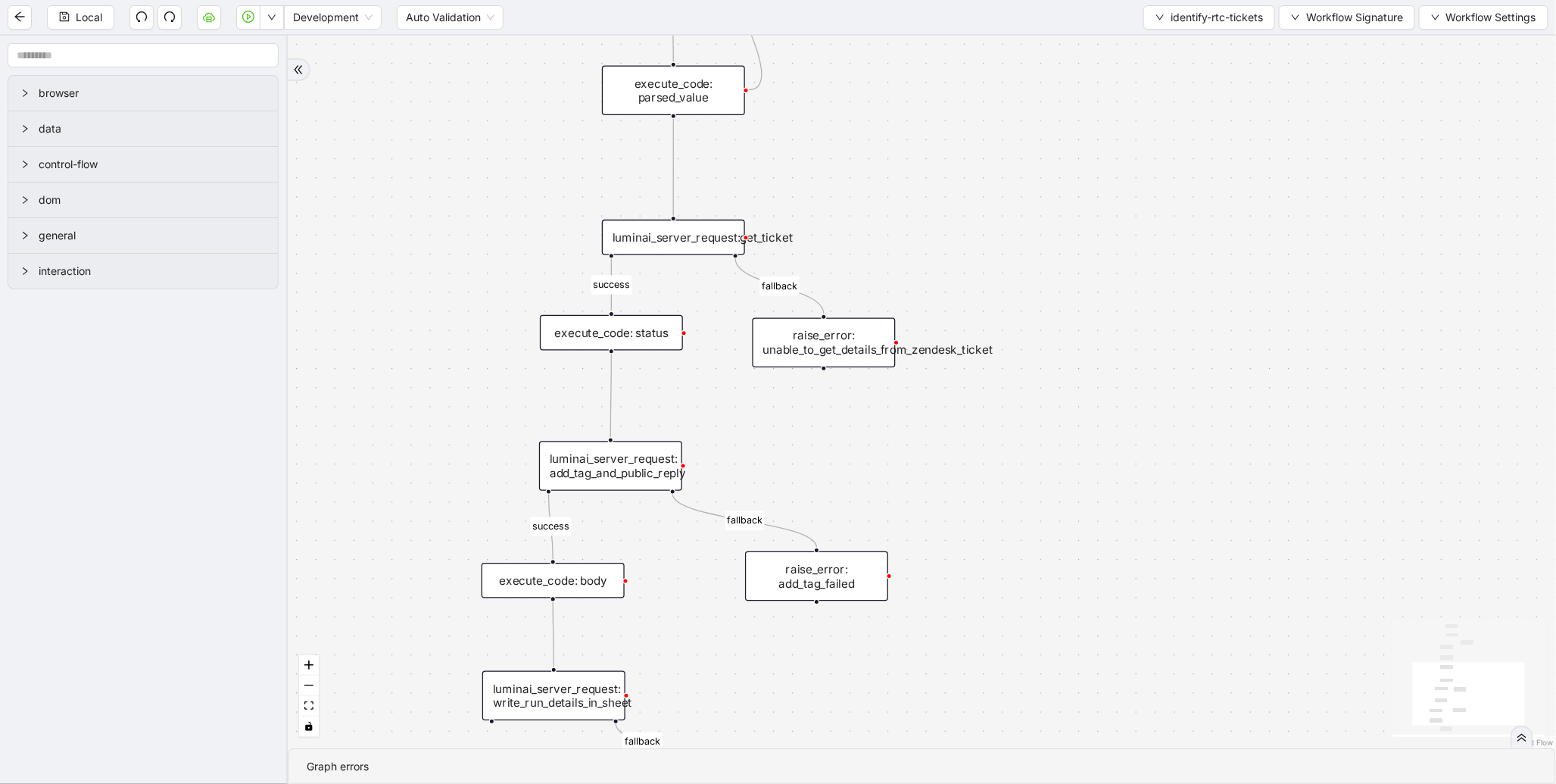
drag, startPoint x: 928, startPoint y: 208, endPoint x: 1073, endPoint y: 443, distance: 276.1
click at [1073, 443] on div "fallback success fallback success fallback fallback success onError trigger exe…" at bounding box center [922, 392] width 1268 height 712
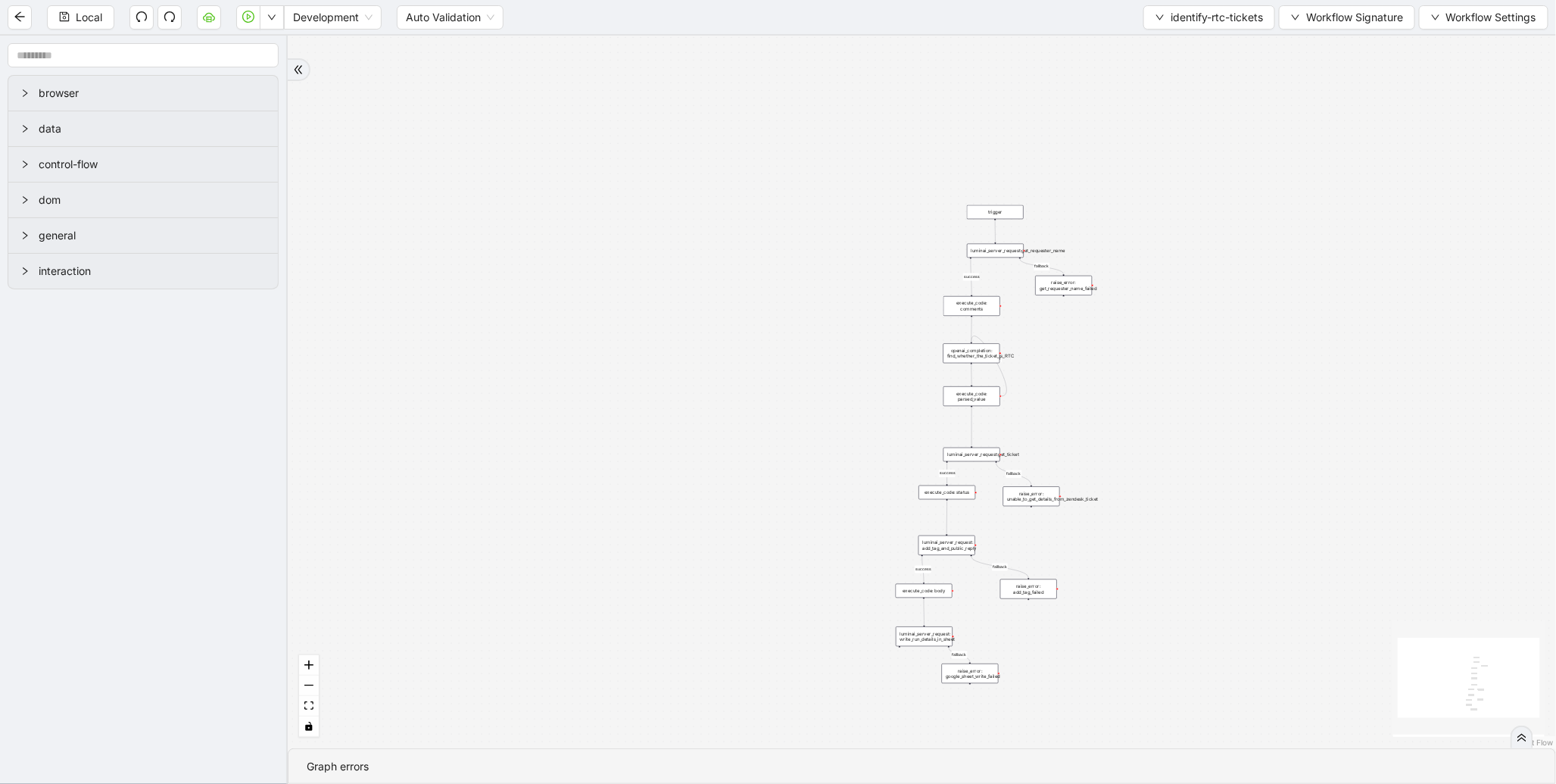
drag, startPoint x: 777, startPoint y: 326, endPoint x: 569, endPoint y: 269, distance: 215.7
click at [569, 269] on div "fallback success fallback success fallback fallback success onError trigger exe…" at bounding box center [922, 392] width 1268 height 712
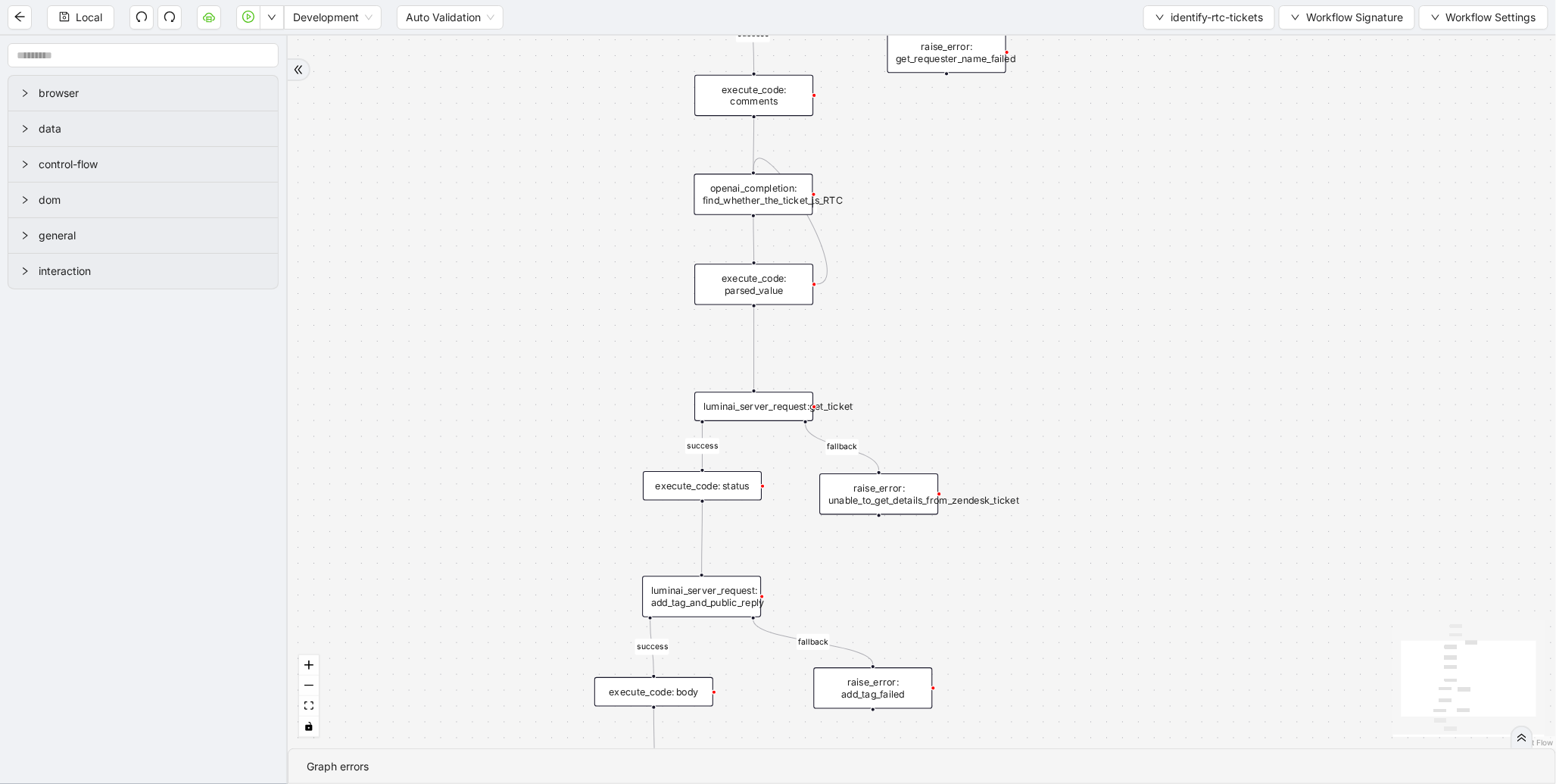
drag, startPoint x: 889, startPoint y: 418, endPoint x: 868, endPoint y: 189, distance: 230.0
click at [868, 189] on div "fallback success fallback success fallback fallback success onError trigger exe…" at bounding box center [922, 392] width 1268 height 712
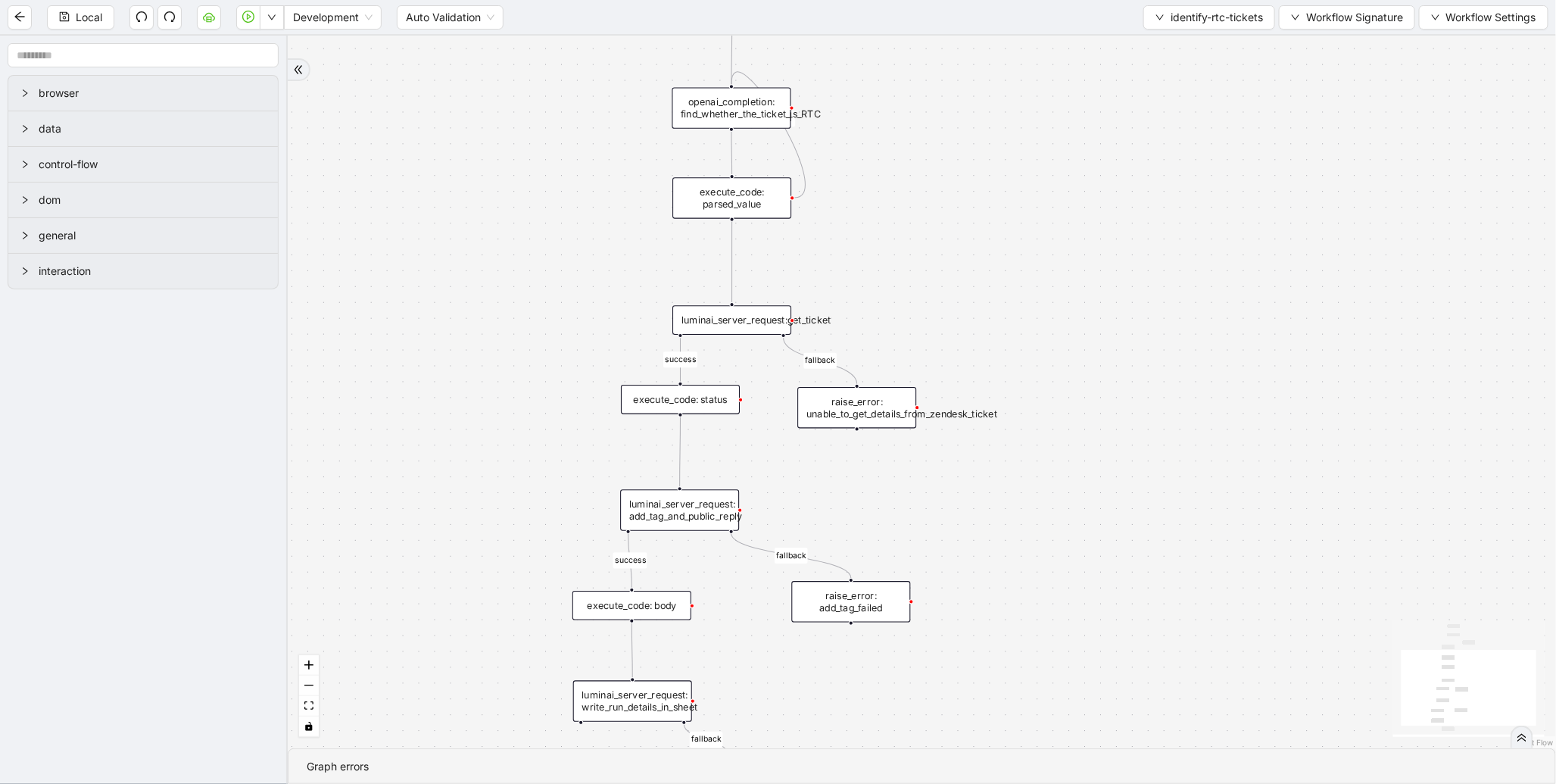
drag, startPoint x: 467, startPoint y: 273, endPoint x: 474, endPoint y: 133, distance: 140.2
click at [474, 133] on div "fallback success fallback success fallback fallback success onError trigger exe…" at bounding box center [922, 392] width 1268 height 712
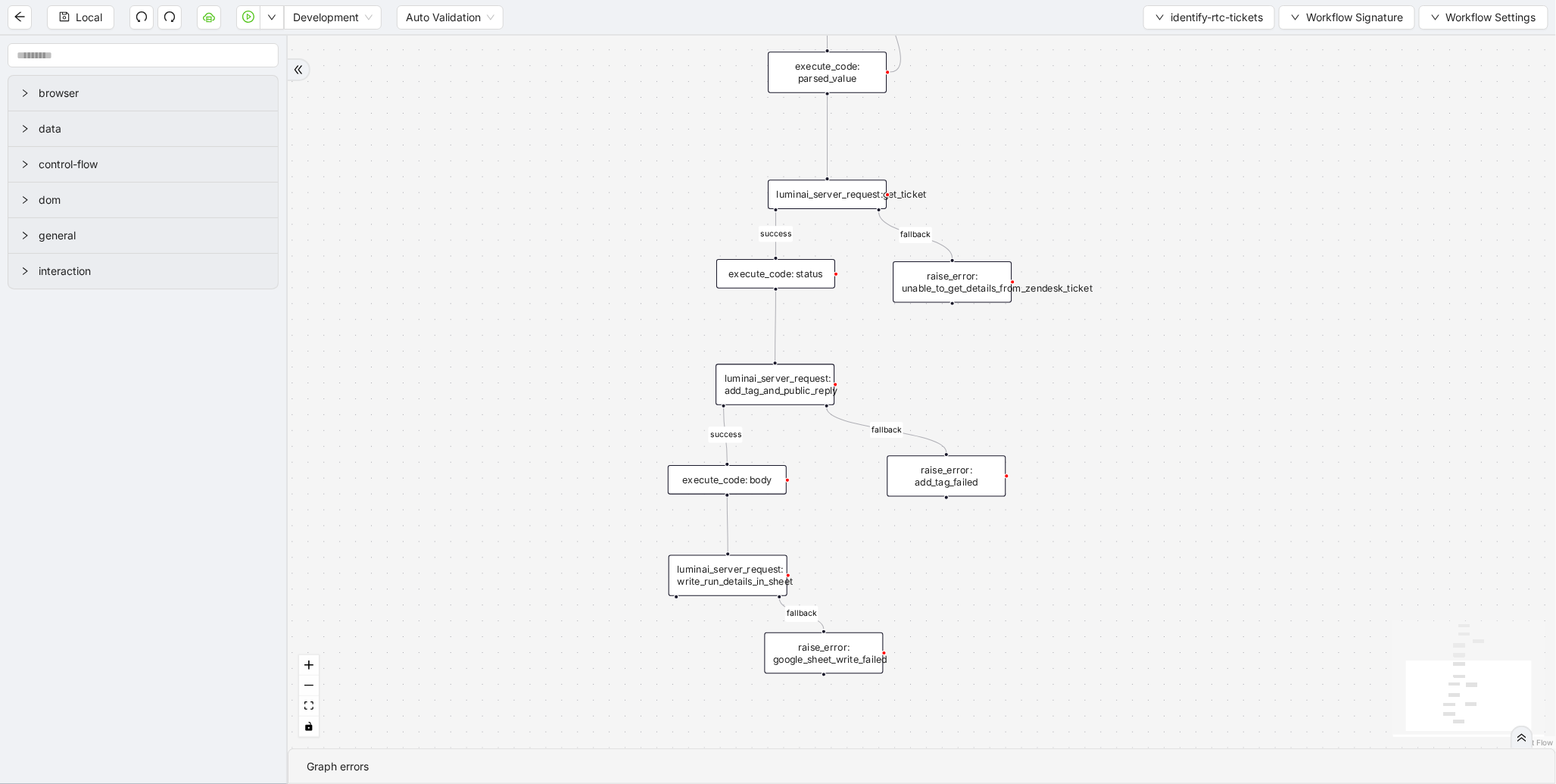
drag, startPoint x: 987, startPoint y: 201, endPoint x: 1199, endPoint y: 230, distance: 214.0
click at [1199, 230] on div "fallback success fallback success fallback fallback success onError trigger exe…" at bounding box center [922, 392] width 1268 height 712
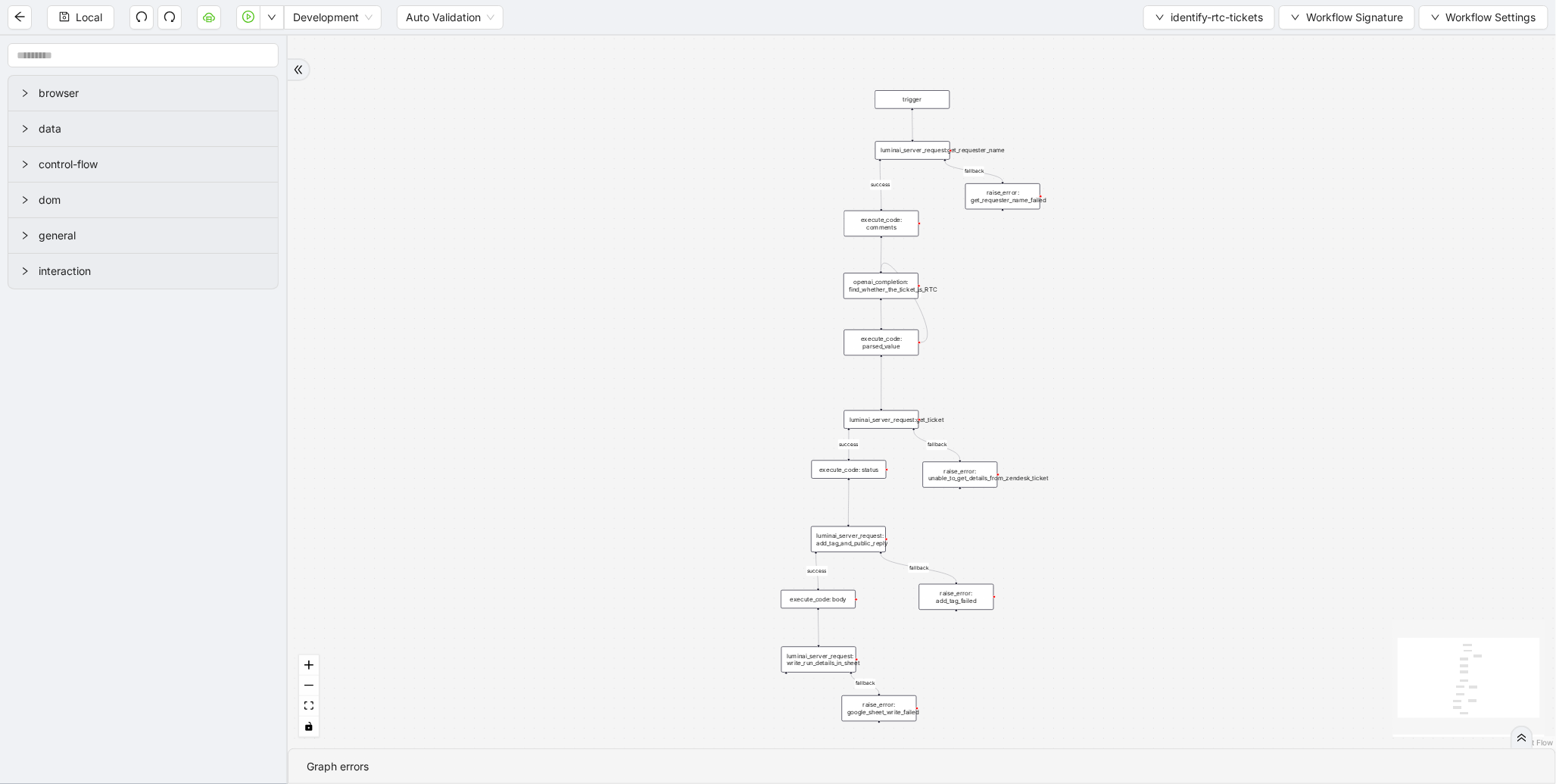
drag, startPoint x: 785, startPoint y: 199, endPoint x: 715, endPoint y: 391, distance: 204.4
click at [716, 390] on div "fallback success fallback success fallback fallback success onError trigger exe…" at bounding box center [922, 392] width 1268 height 712
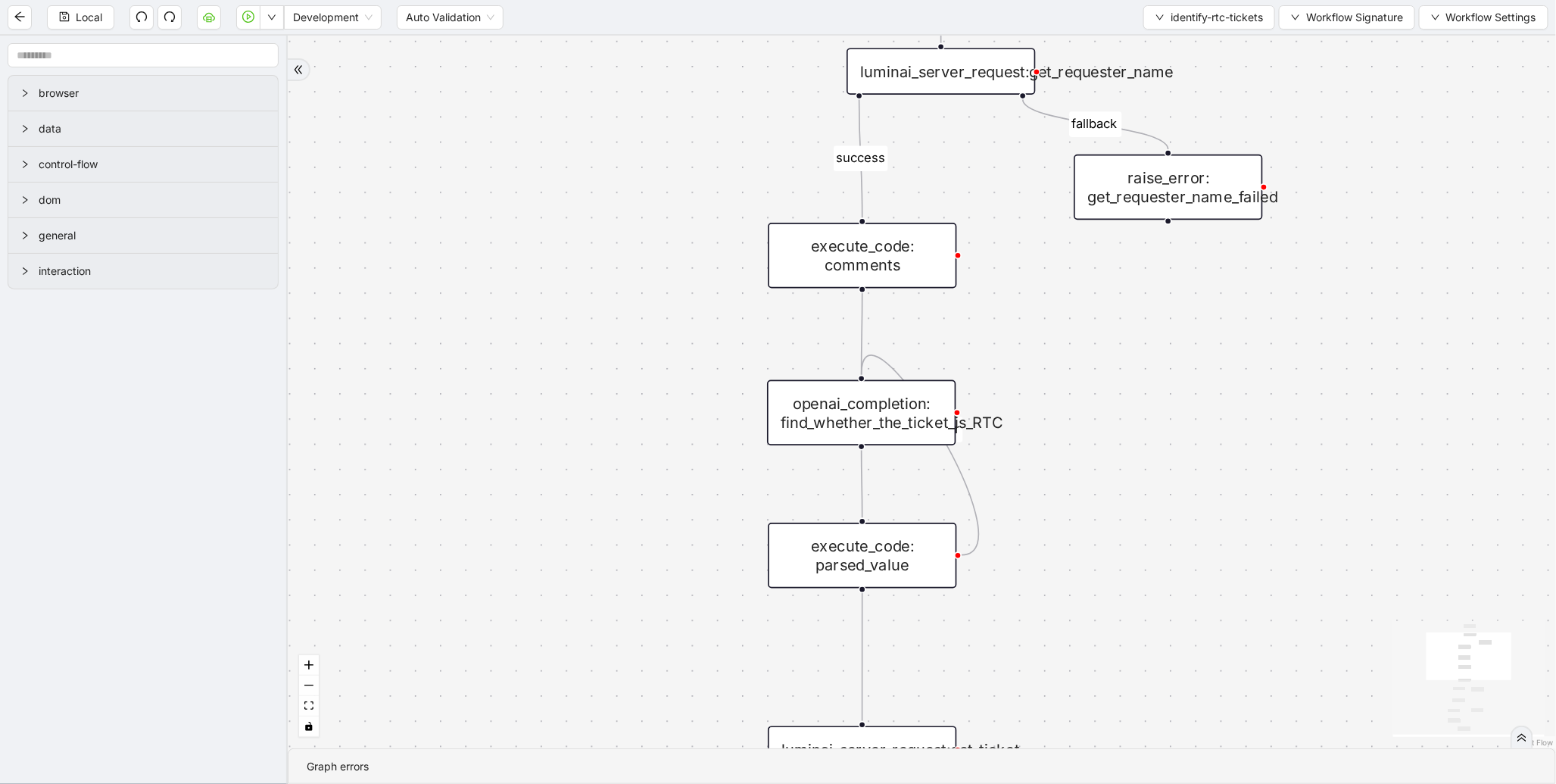
drag, startPoint x: 1018, startPoint y: 491, endPoint x: 899, endPoint y: 296, distance: 228.4
click at [899, 296] on div "fallback success fallback success fallback fallback success onError trigger exe…" at bounding box center [922, 392] width 1268 height 712
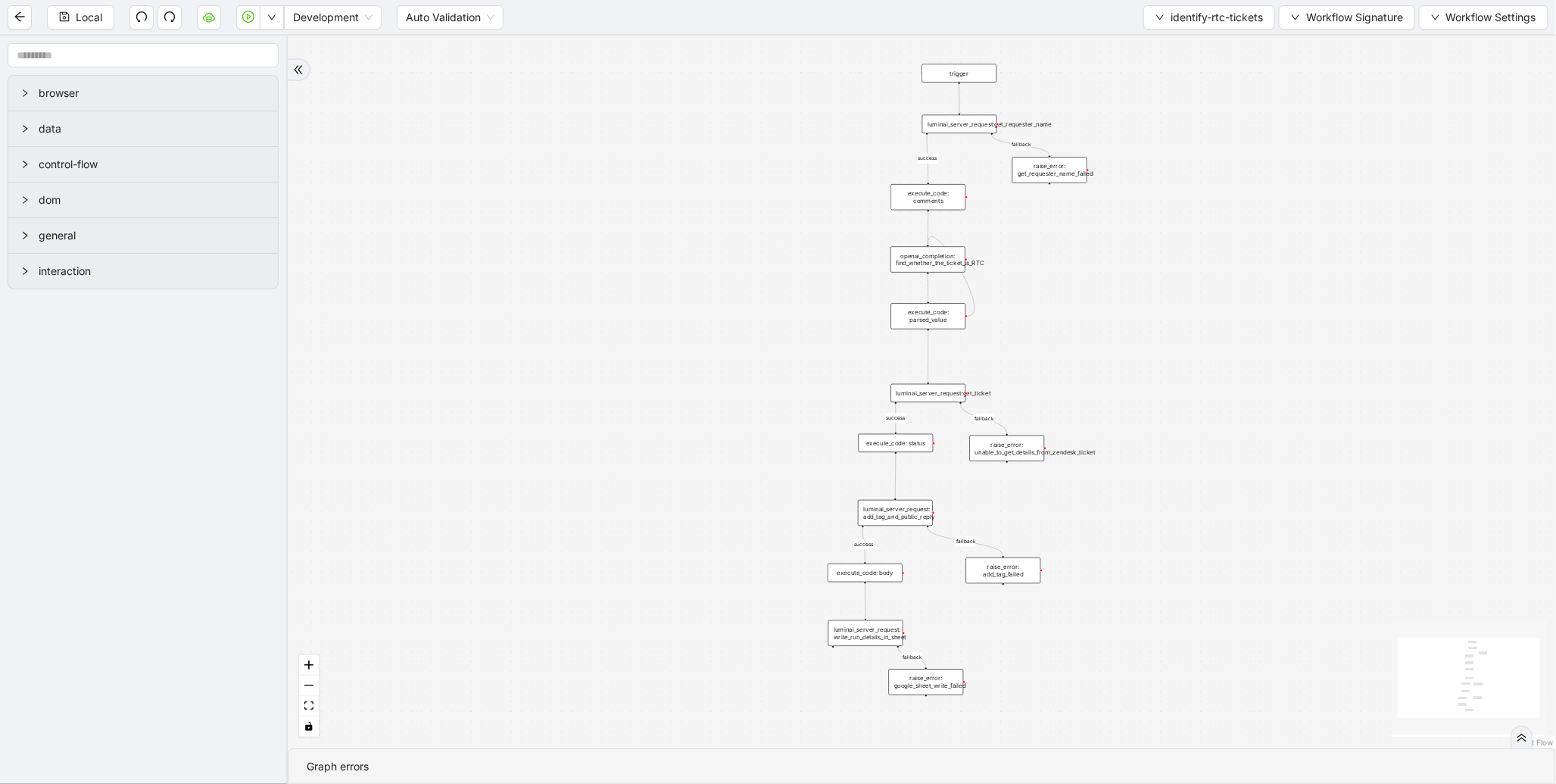
drag, startPoint x: 1013, startPoint y: 342, endPoint x: 820, endPoint y: 220, distance: 228.3
click at [820, 220] on div "fallback success fallback success fallback fallback success onError trigger exe…" at bounding box center [922, 392] width 1268 height 712
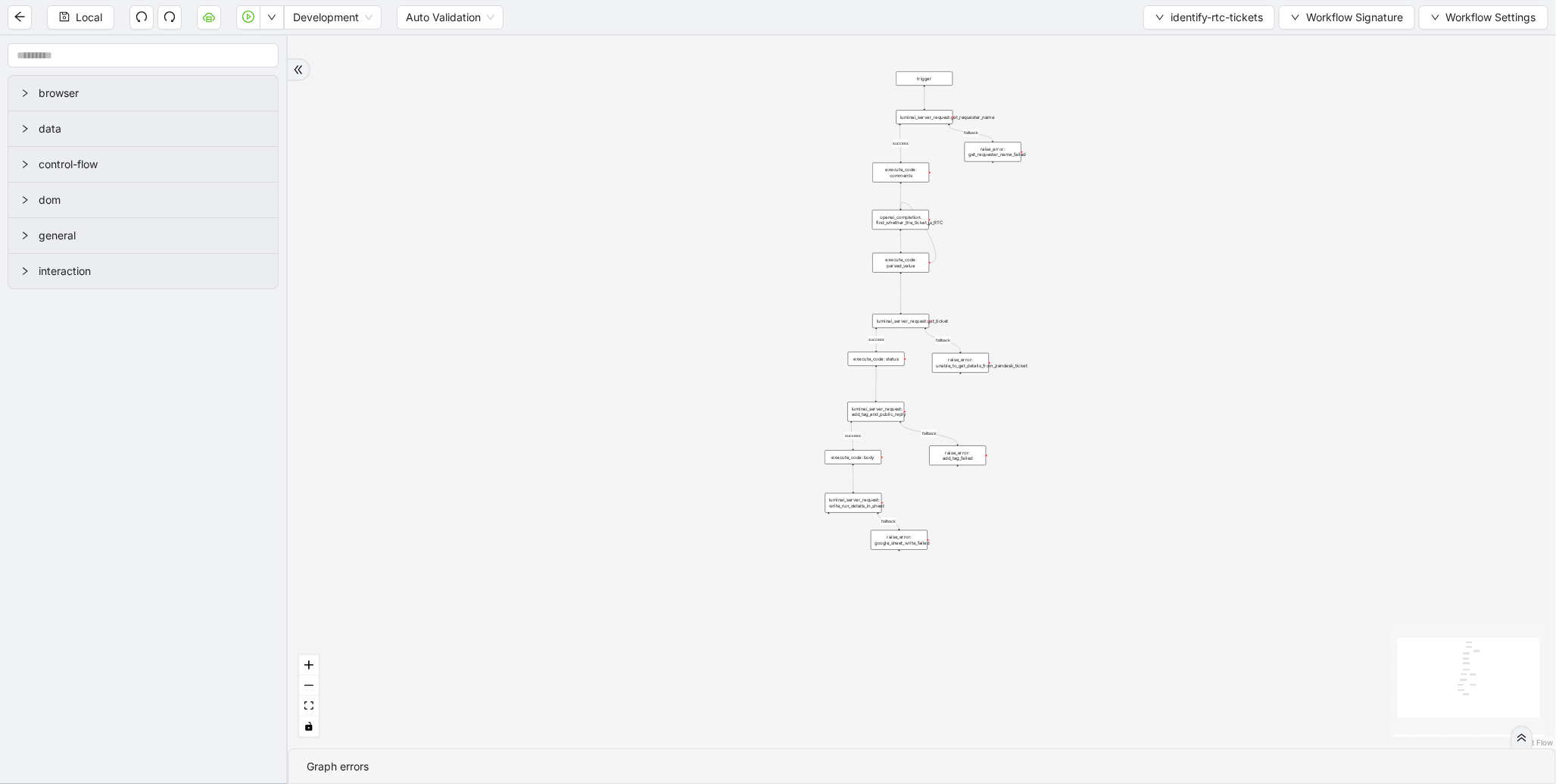
drag, startPoint x: 840, startPoint y: 171, endPoint x: 888, endPoint y: 250, distance: 92.4
click at [976, 232] on div "fallback success fallback success fallback fallback success onError trigger exe…" at bounding box center [922, 392] width 1268 height 712
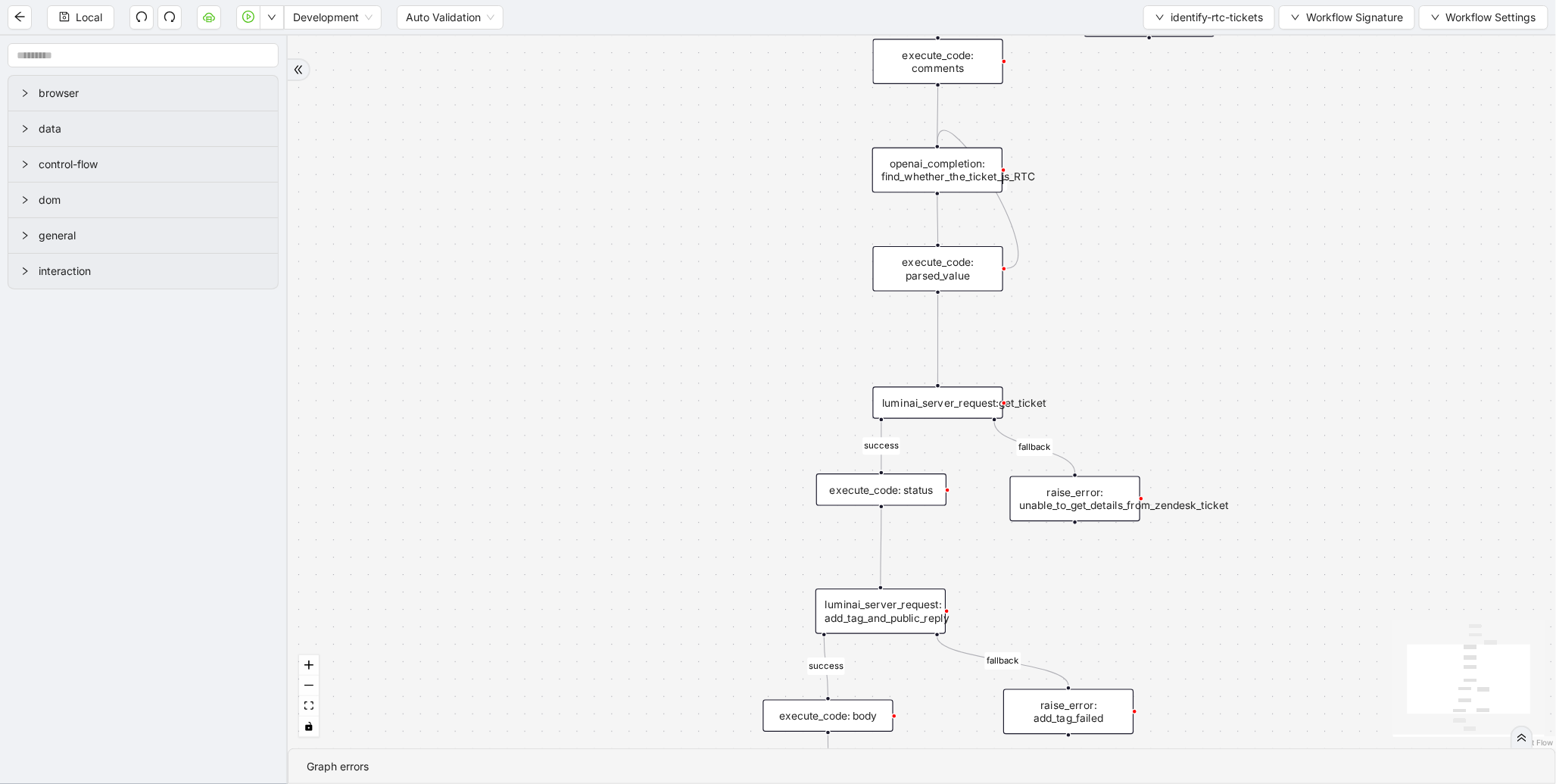
click at [951, 269] on div "execute_code: parsed_value" at bounding box center [938, 268] width 130 height 46
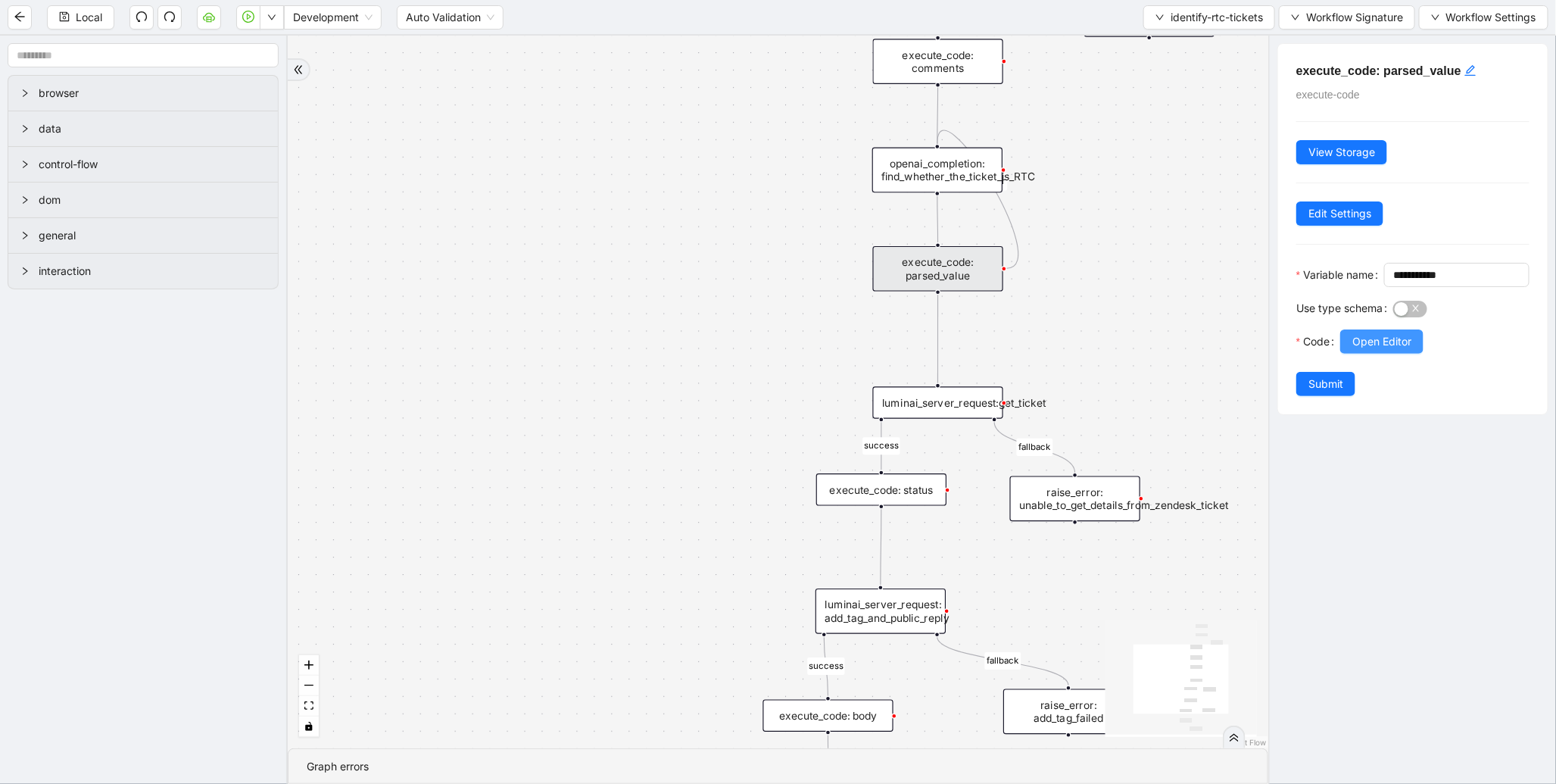
click at [1388, 350] on span "Open Editor" at bounding box center [1382, 341] width 59 height 16
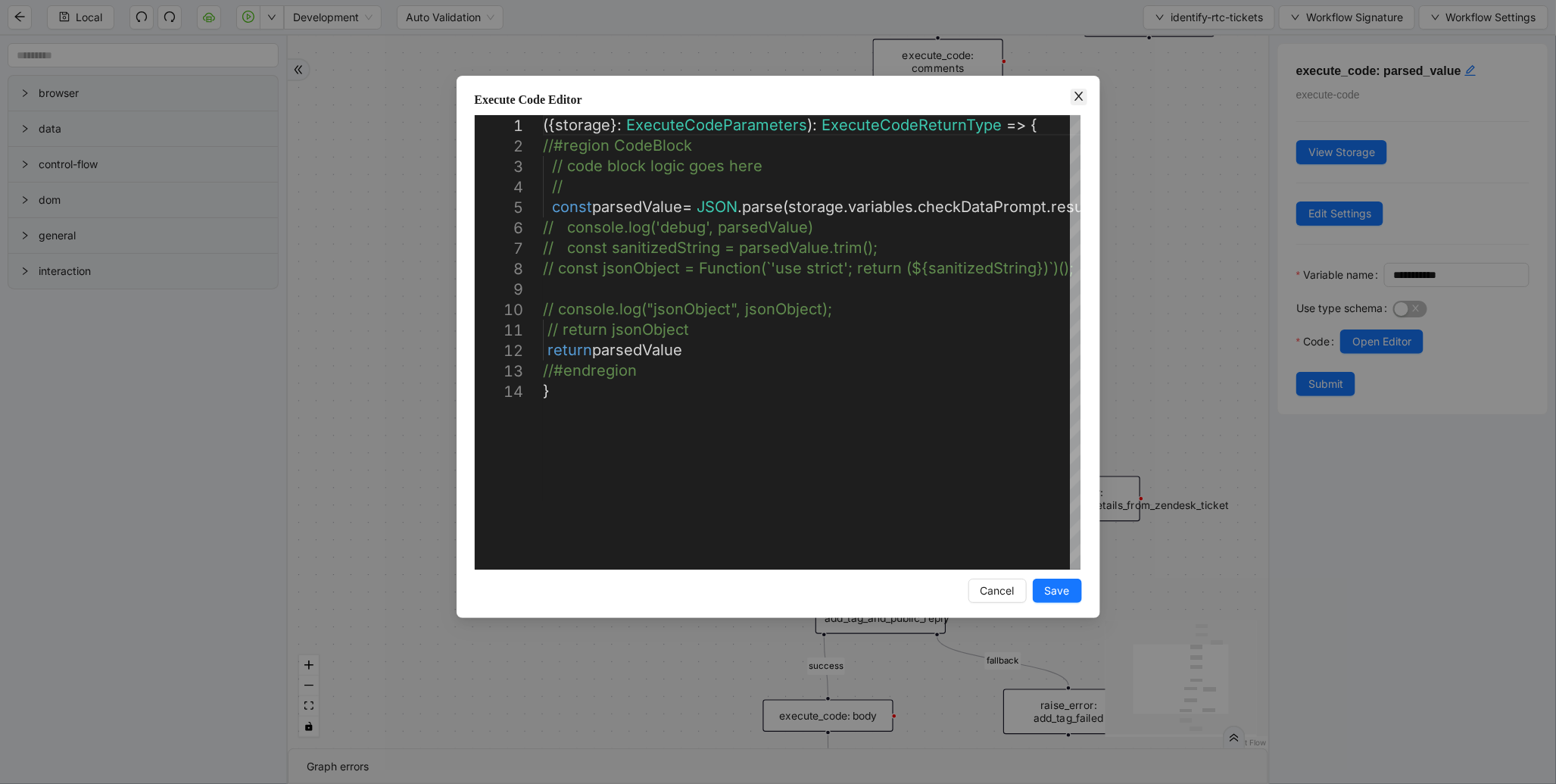
click at [1079, 99] on icon "close" at bounding box center [1079, 96] width 12 height 12
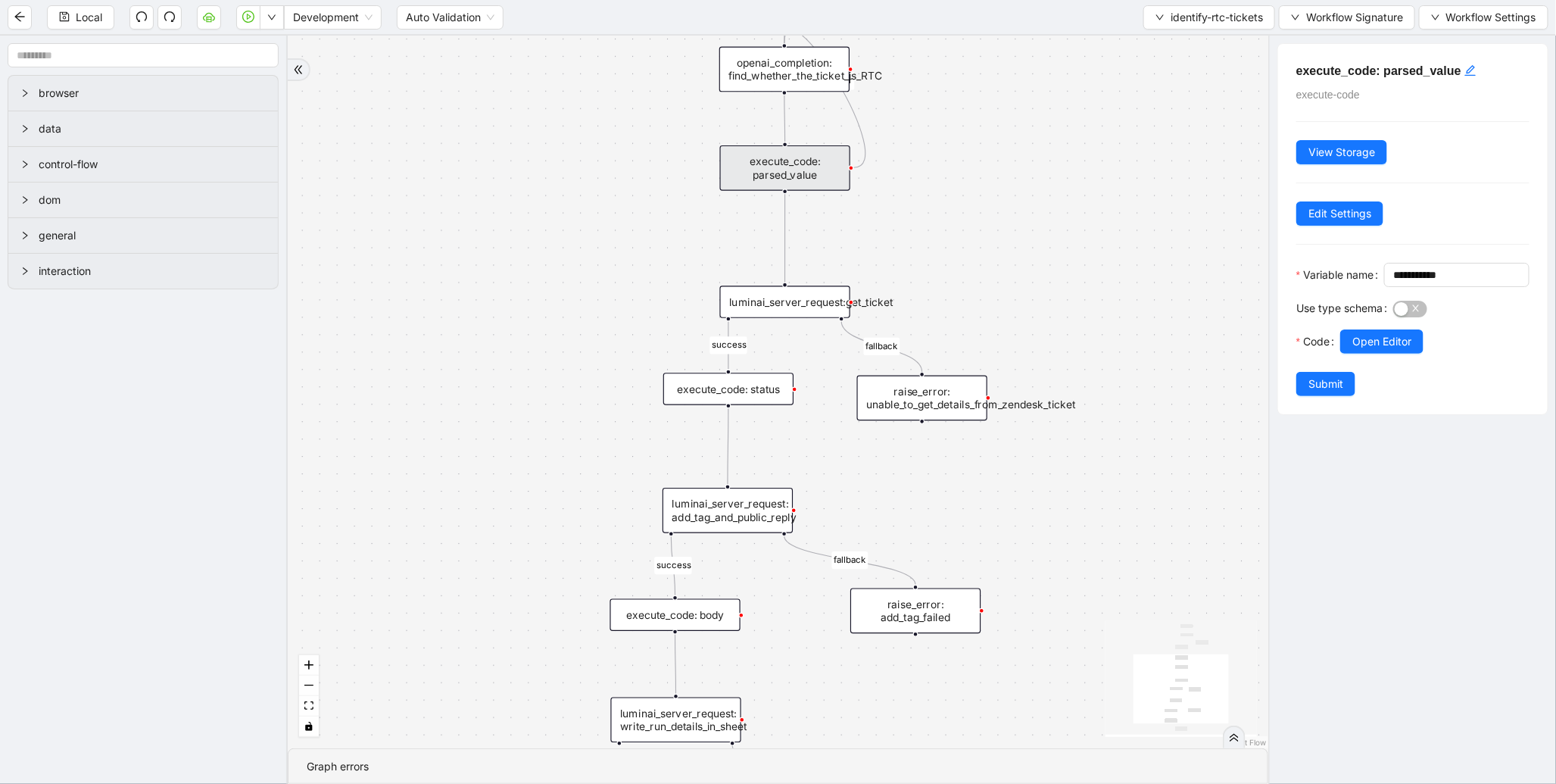
drag, startPoint x: 724, startPoint y: 346, endPoint x: 494, endPoint y: 210, distance: 267.2
click at [494, 210] on div "fallback success fallback success fallback fallback success onError trigger exe…" at bounding box center [778, 392] width 981 height 712
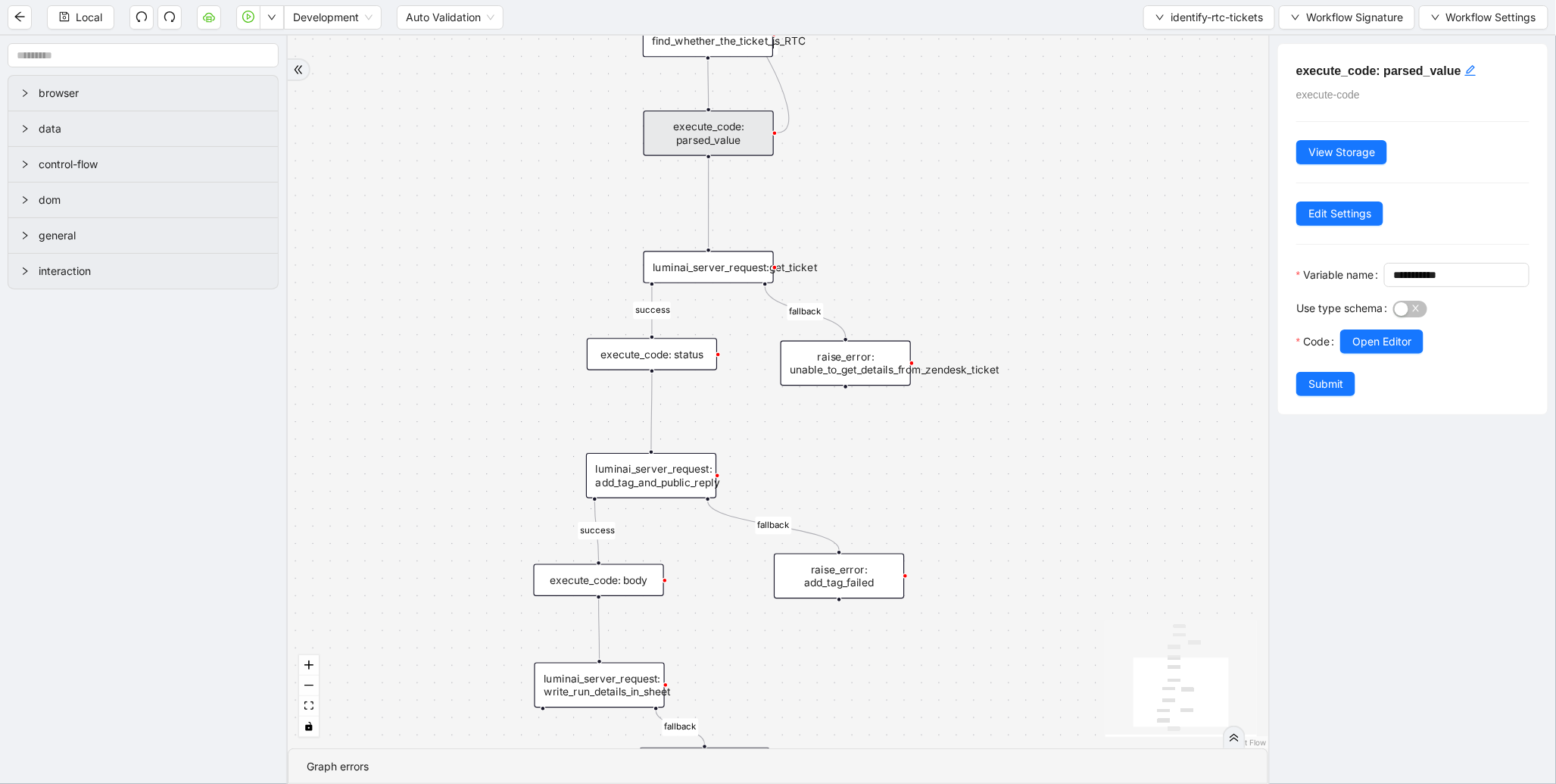
click at [674, 275] on div "luminai_server_request:get_ticket" at bounding box center [708, 267] width 130 height 33
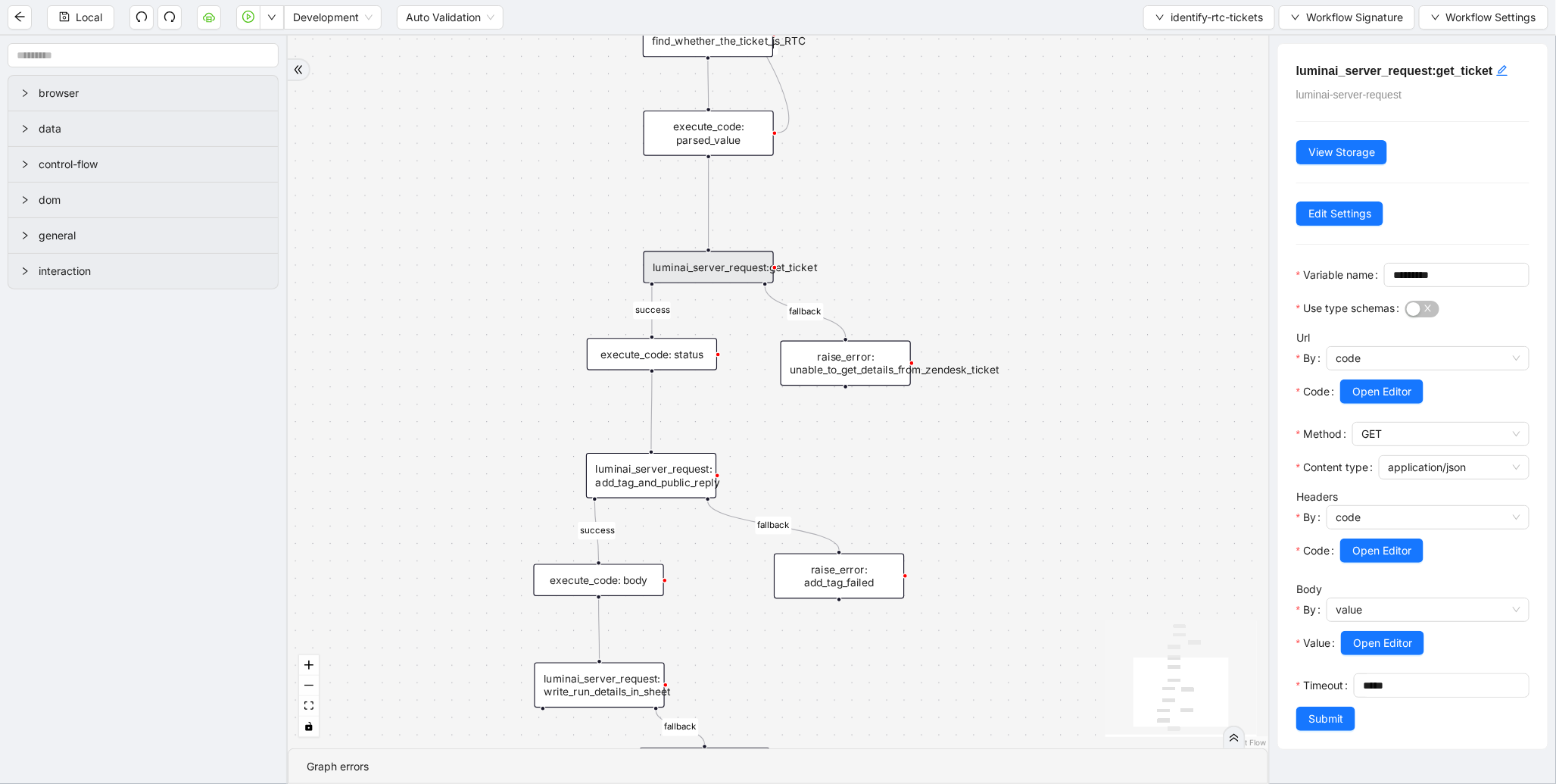
click at [655, 348] on div "execute_code: status" at bounding box center [651, 354] width 130 height 33
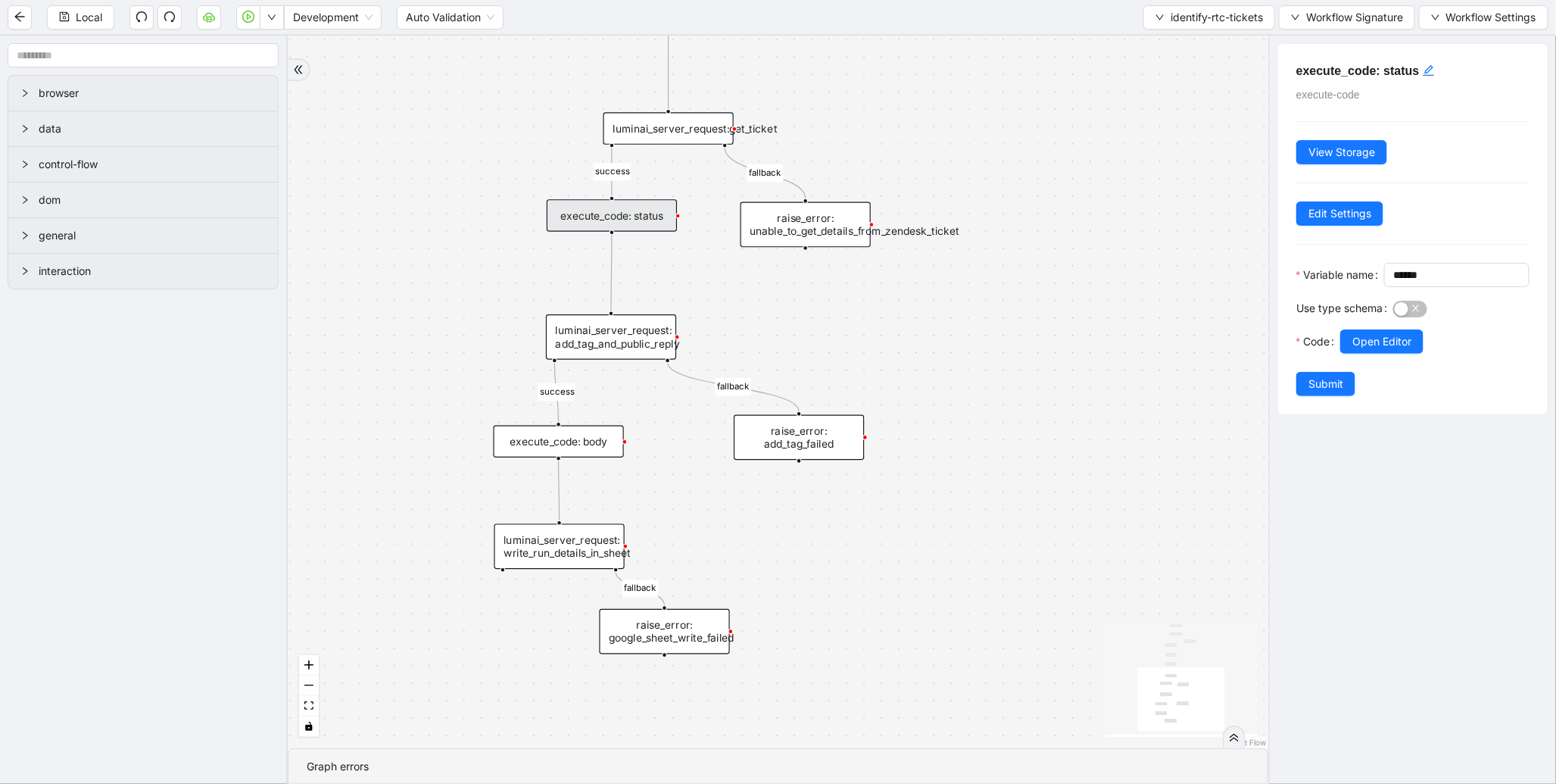
drag, startPoint x: 443, startPoint y: 480, endPoint x: 402, endPoint y: 337, distance: 148.8
click at [402, 337] on div "fallback success fallback success fallback fallback success onError trigger exe…" at bounding box center [778, 392] width 981 height 712
click at [637, 337] on div "luminai_server_request: add_tag_and_public_reply" at bounding box center [610, 334] width 130 height 46
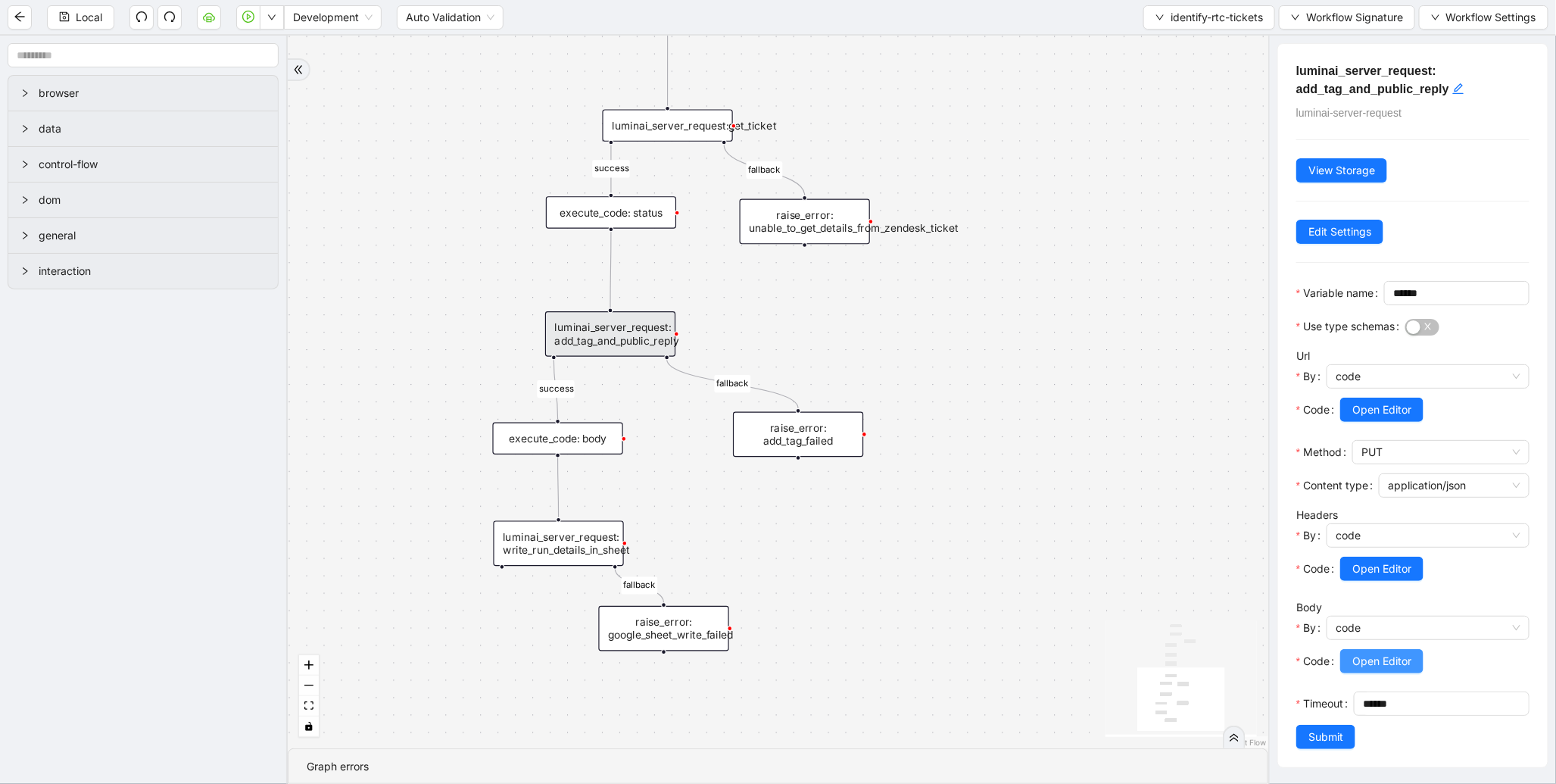
click at [1371, 669] on span "Open Editor" at bounding box center [1382, 661] width 59 height 16
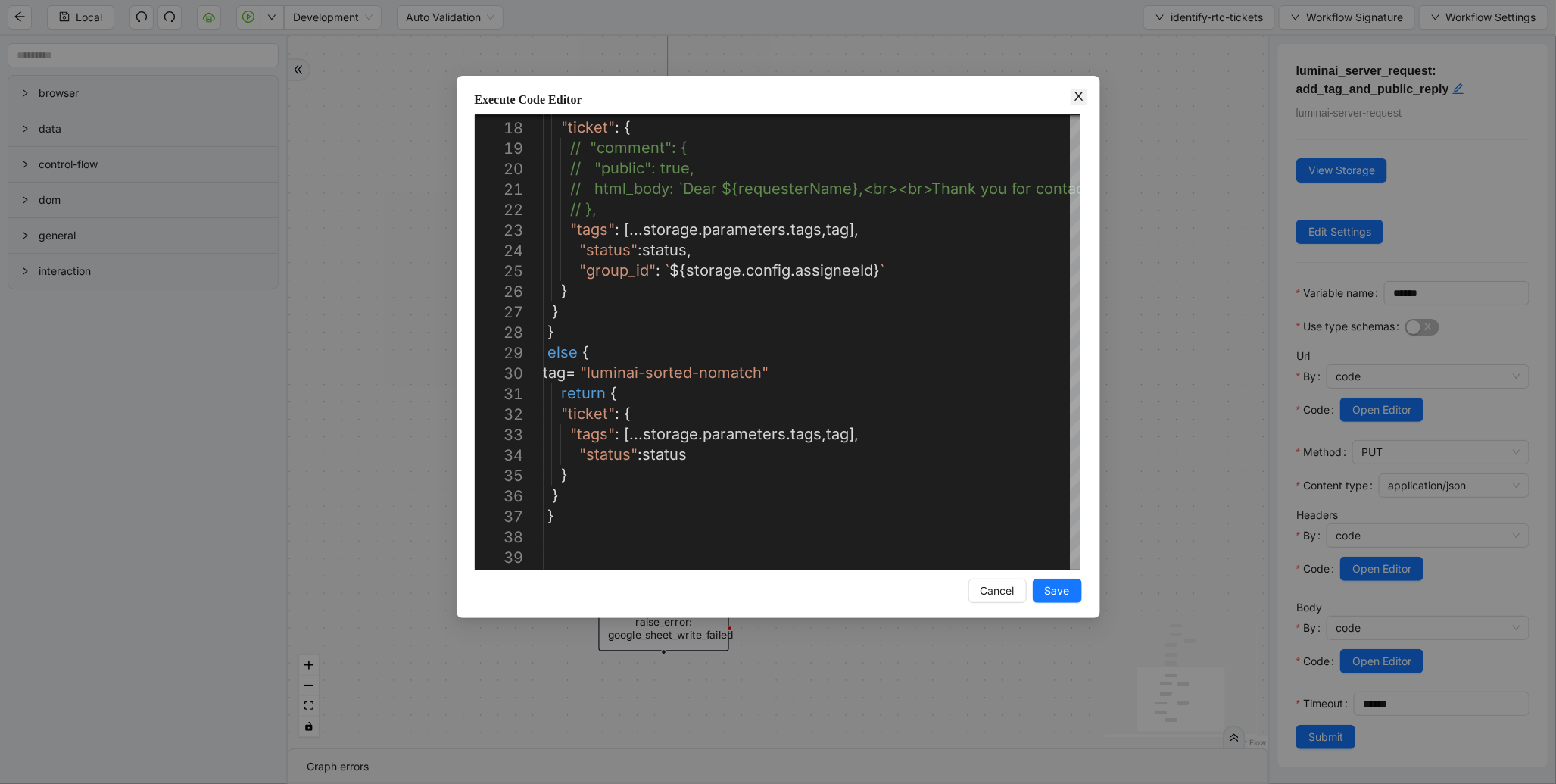
click at [1080, 92] on icon "close" at bounding box center [1079, 96] width 12 height 12
